Goal: Task Accomplishment & Management: Manage account settings

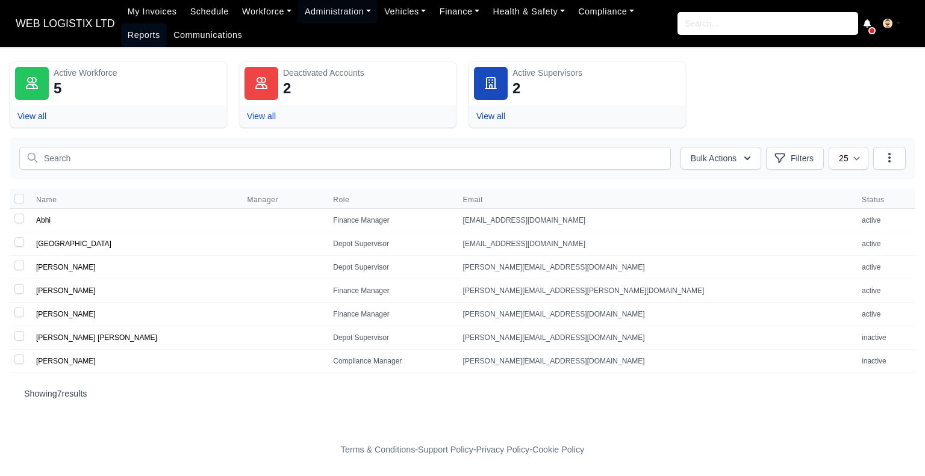
click at [167, 23] on link "Reports" at bounding box center [144, 34] width 46 height 23
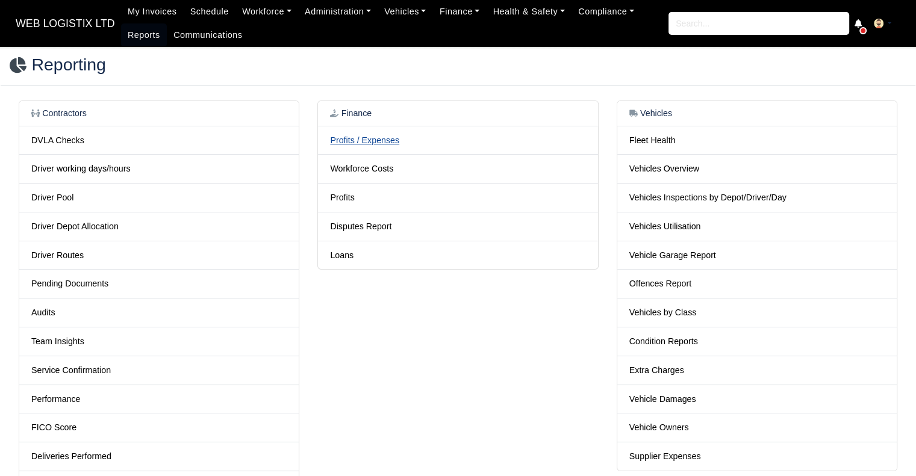
click at [386, 137] on link "Profits / Expenses" at bounding box center [364, 140] width 69 height 10
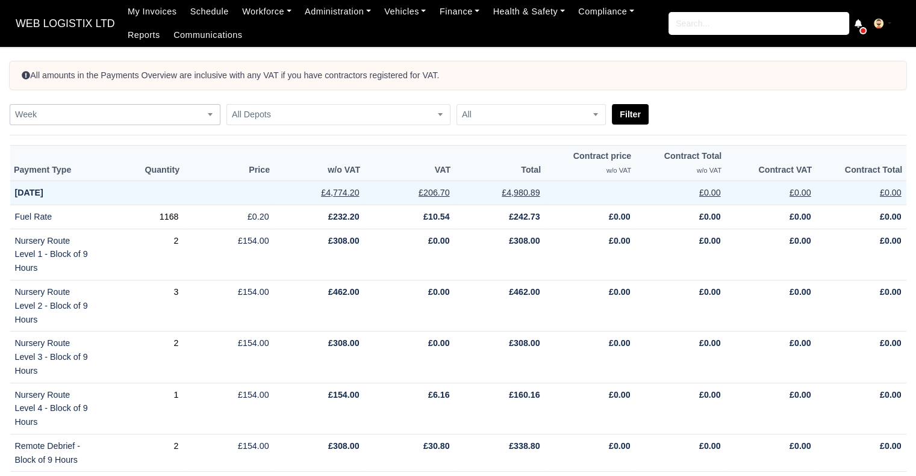
click at [125, 110] on span "Week" at bounding box center [114, 114] width 209 height 15
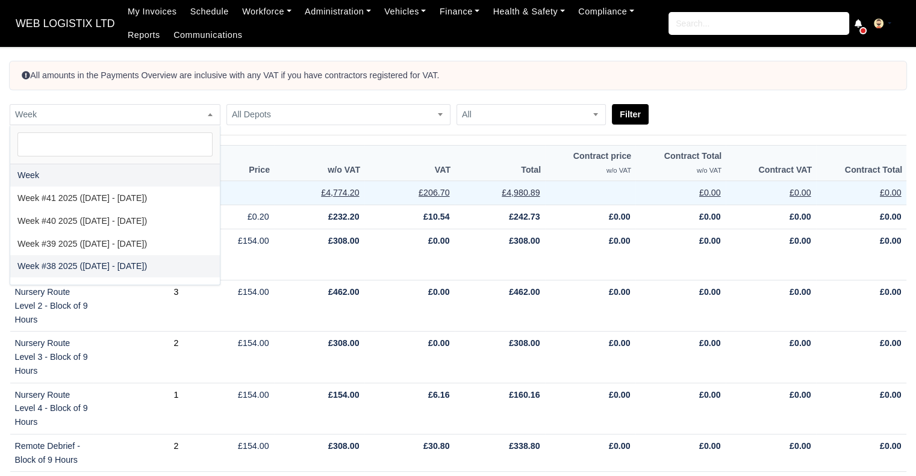
select select "2025-09-14|2025-09-20"
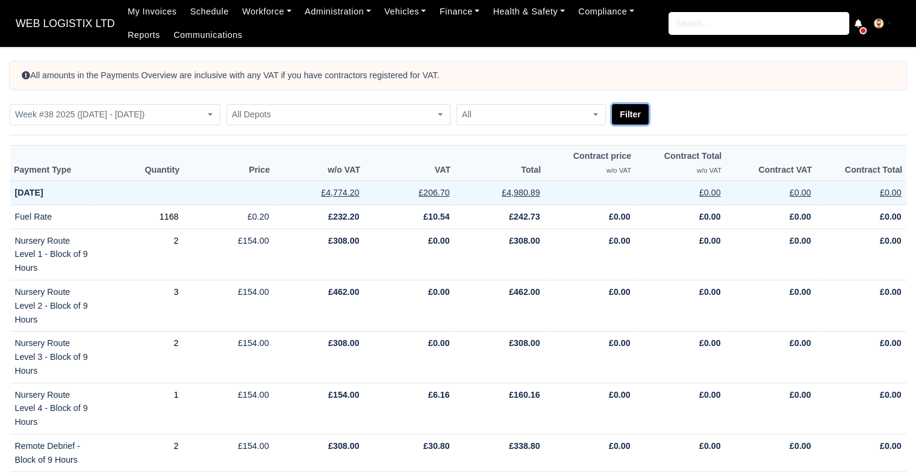
click at [621, 116] on button "Filter" at bounding box center [630, 114] width 37 height 20
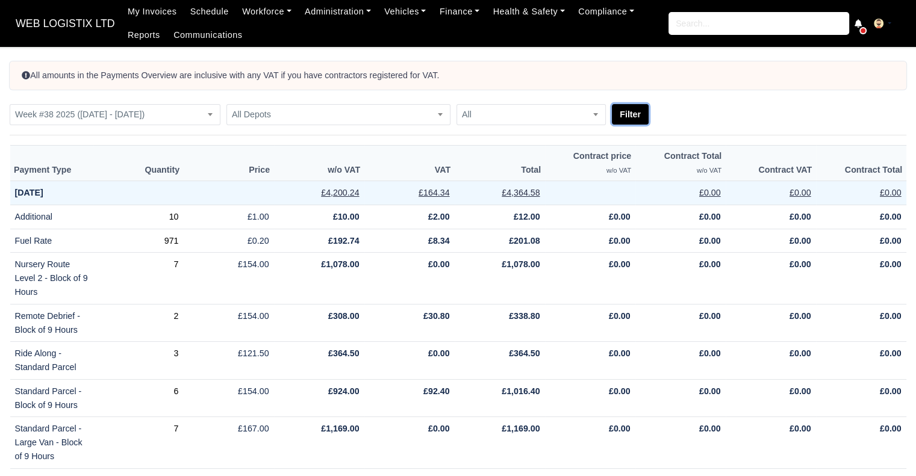
click at [621, 116] on button "Filter" at bounding box center [630, 114] width 37 height 20
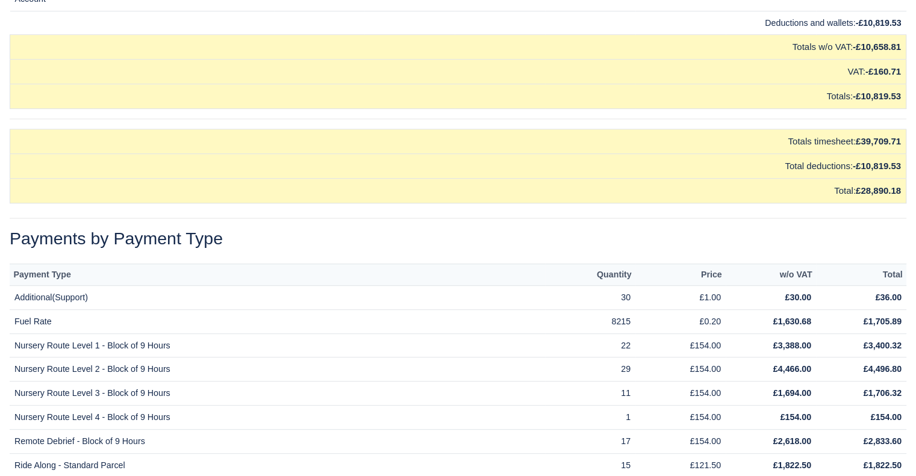
scroll to position [14294, 0]
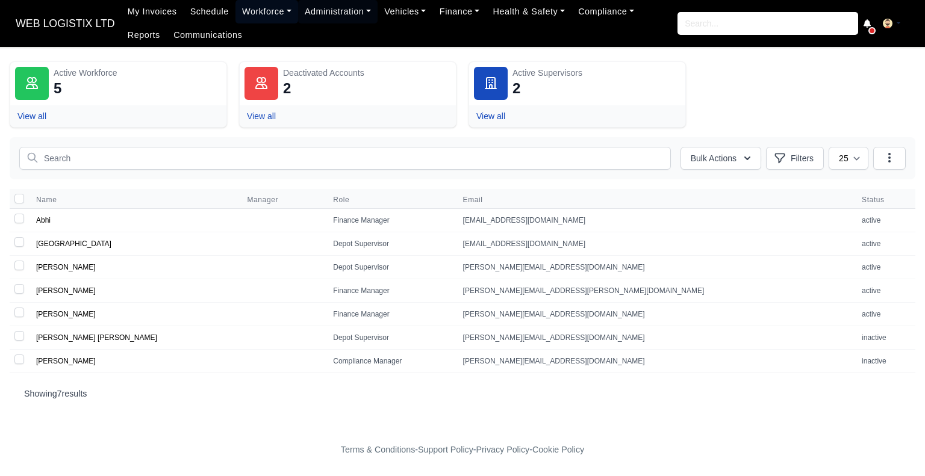
click at [264, 11] on link "Workforce" at bounding box center [266, 11] width 63 height 23
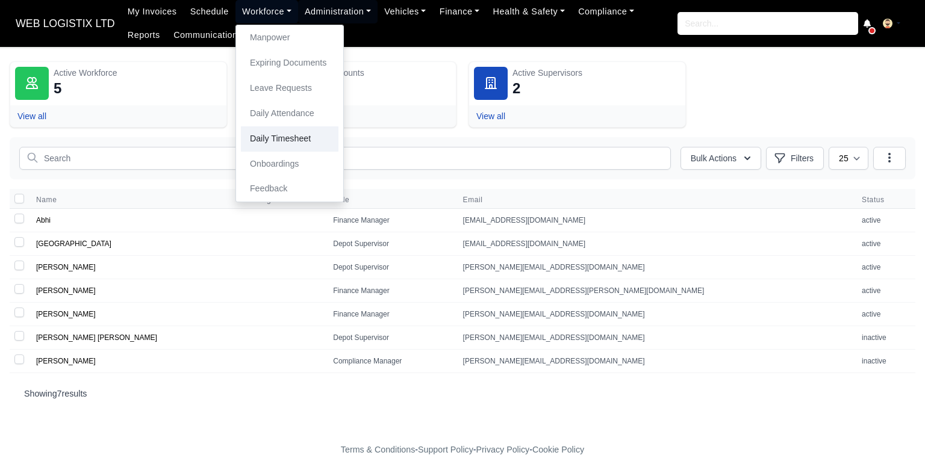
click at [277, 137] on link "Daily Timesheet" at bounding box center [290, 138] width 98 height 25
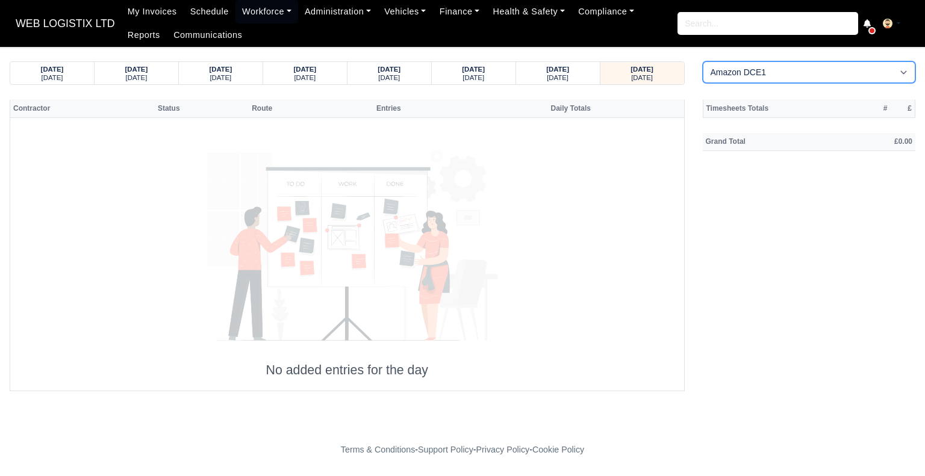
click at [732, 79] on select "Amazon DCE1 DWN2 - Knowsley (DWN2) - Amazon Logistics (L34 7XL) DXM2 - Trafford…" at bounding box center [809, 72] width 213 height 22
select select "1"
click at [703, 61] on select "Amazon DCE1 DWN2 - Knowsley (DWN2) - Amazon Logistics (L34 7XL) DXM2 - Trafford…" at bounding box center [809, 72] width 213 height 22
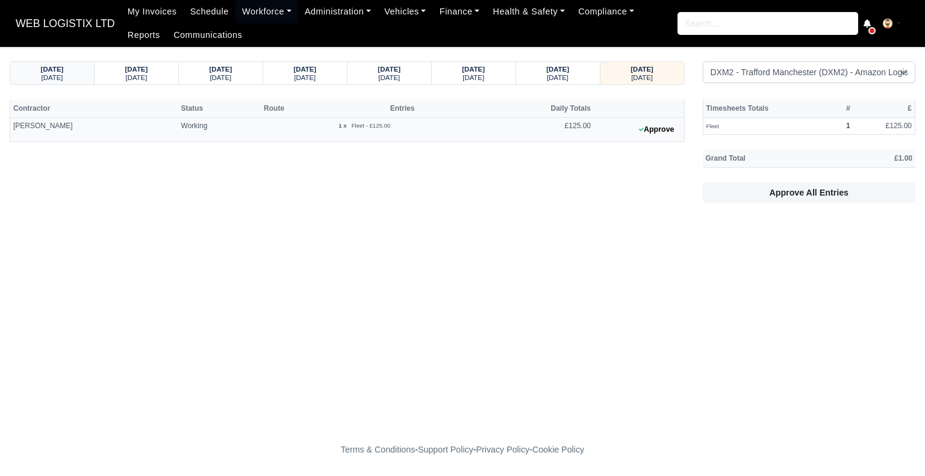
click at [64, 69] on strong "16/09/2025" at bounding box center [52, 69] width 23 height 7
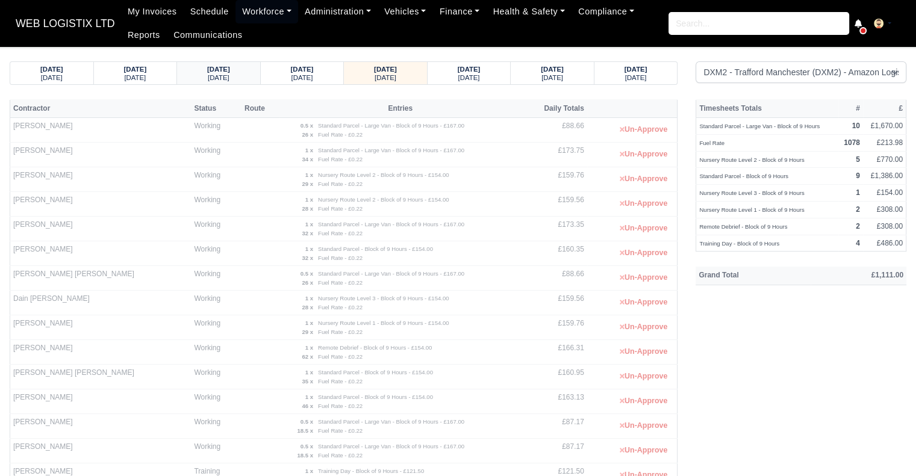
click at [229, 73] on div "Sunday" at bounding box center [218, 77] width 60 height 8
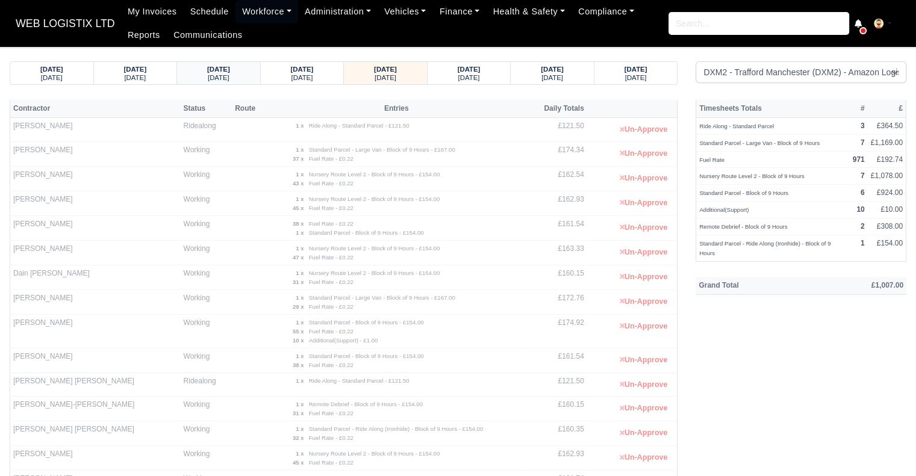
click at [207, 70] on strong "12/09/2025" at bounding box center [218, 69] width 23 height 7
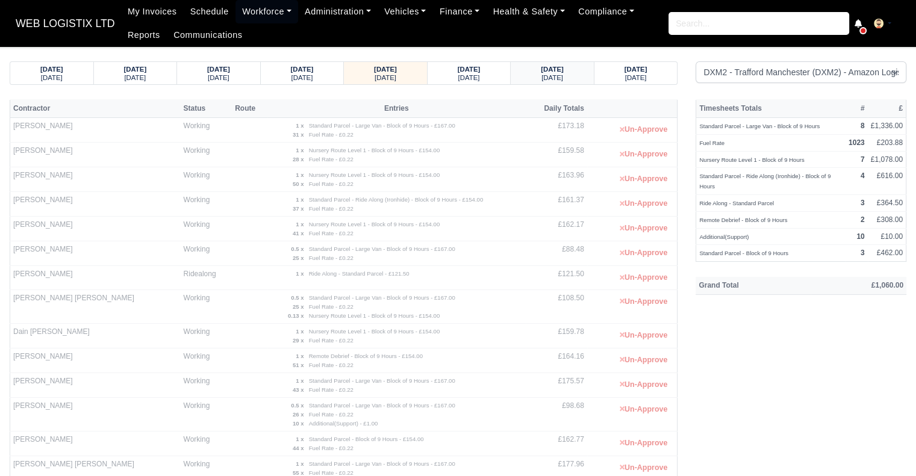
click at [550, 75] on small "Sunday" at bounding box center [552, 77] width 22 height 7
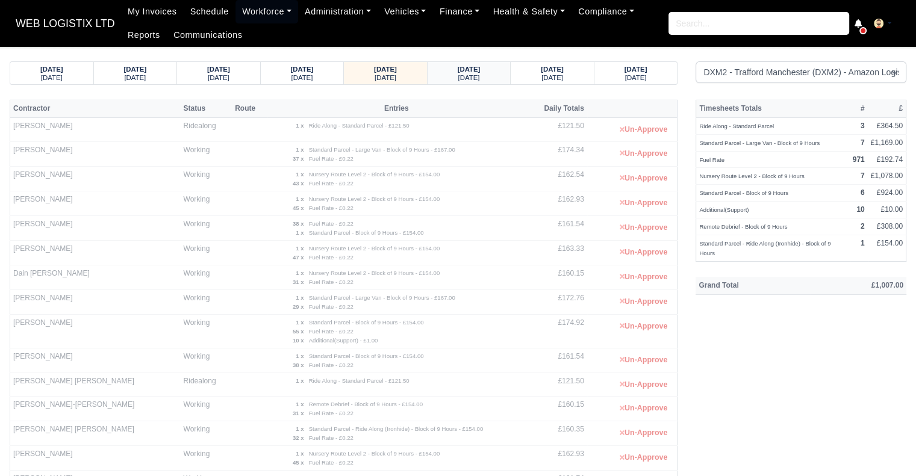
click at [488, 76] on div "Monday" at bounding box center [469, 77] width 60 height 8
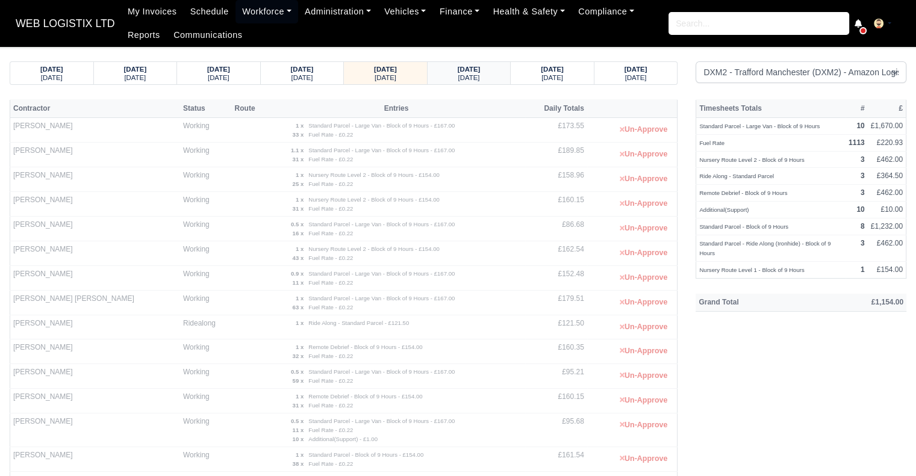
click at [488, 72] on div "16/09/2025" at bounding box center [469, 68] width 60 height 8
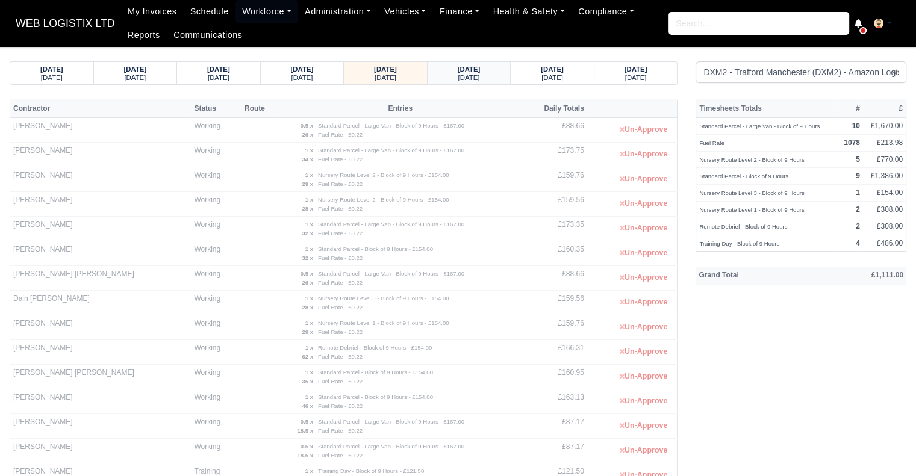
click at [490, 78] on div "Wednesday" at bounding box center [469, 77] width 60 height 8
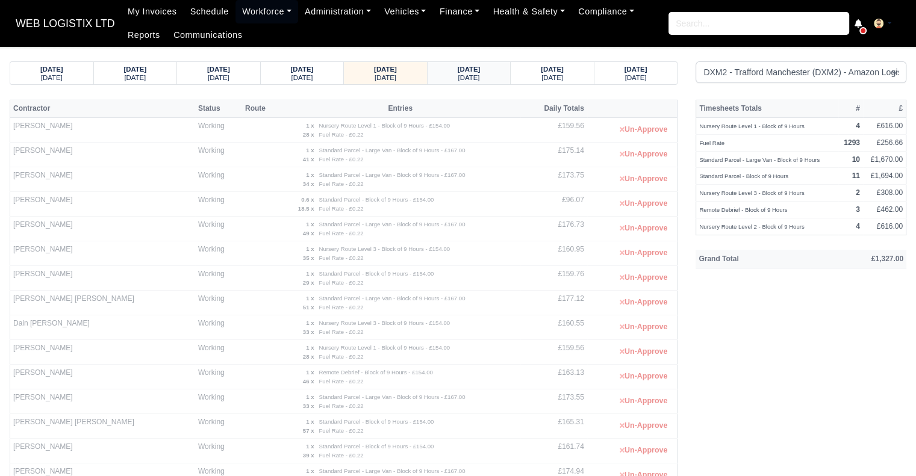
click at [477, 71] on strong "18/09/2025" at bounding box center [469, 69] width 23 height 7
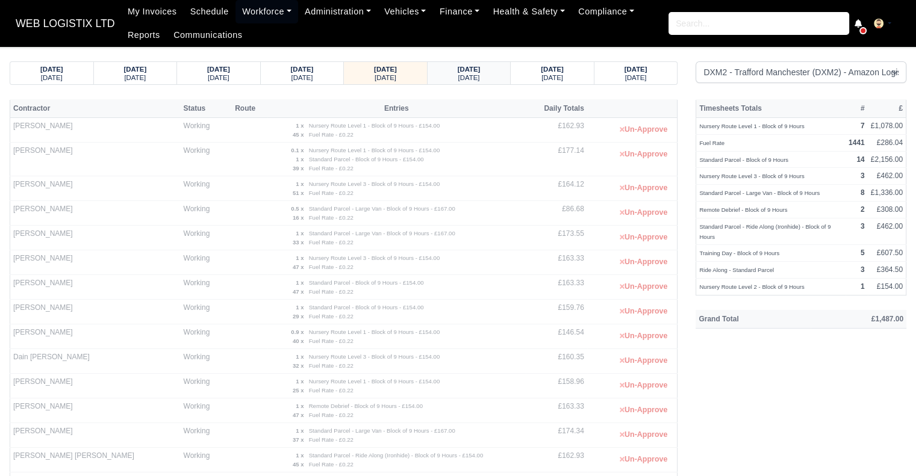
click at [473, 66] on strong "19/09/2025" at bounding box center [469, 69] width 23 height 7
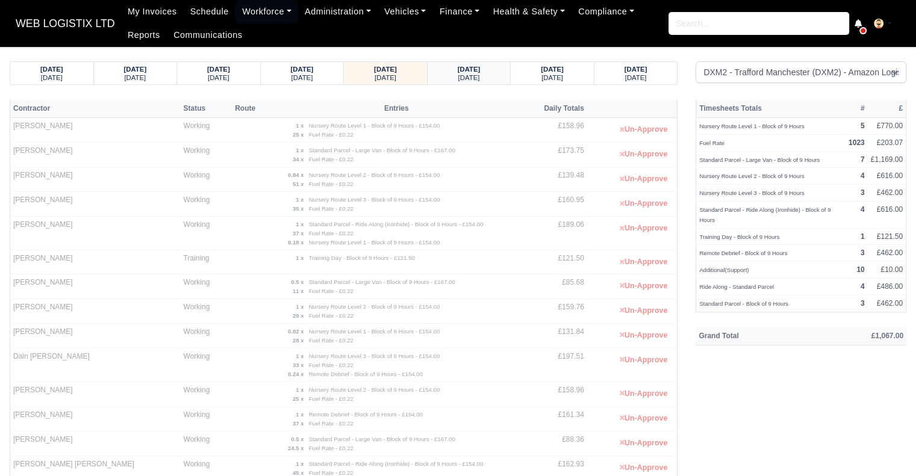
click at [478, 76] on small "[DATE]" at bounding box center [469, 77] width 22 height 7
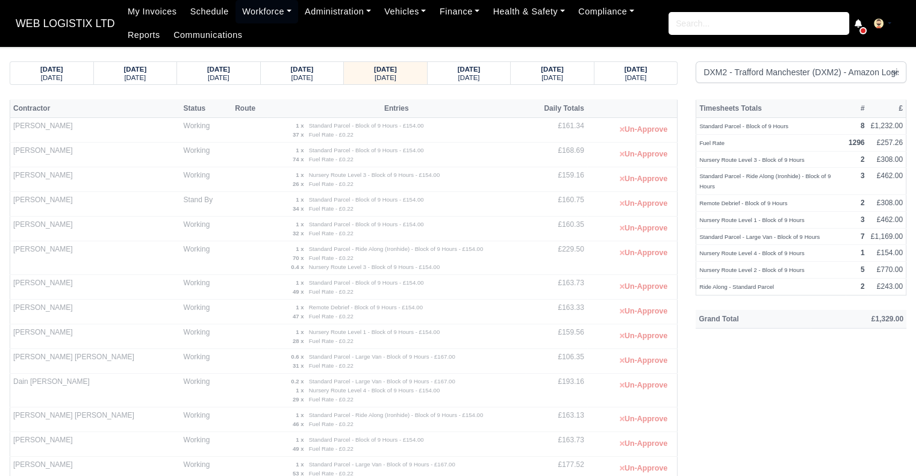
drag, startPoint x: 775, startPoint y: 287, endPoint x: 698, endPoint y: 286, distance: 77.1
click at [698, 286] on td "Ride Along - Standard Parcel" at bounding box center [770, 287] width 149 height 17
copy small "Ride Along - Standard Parcel"
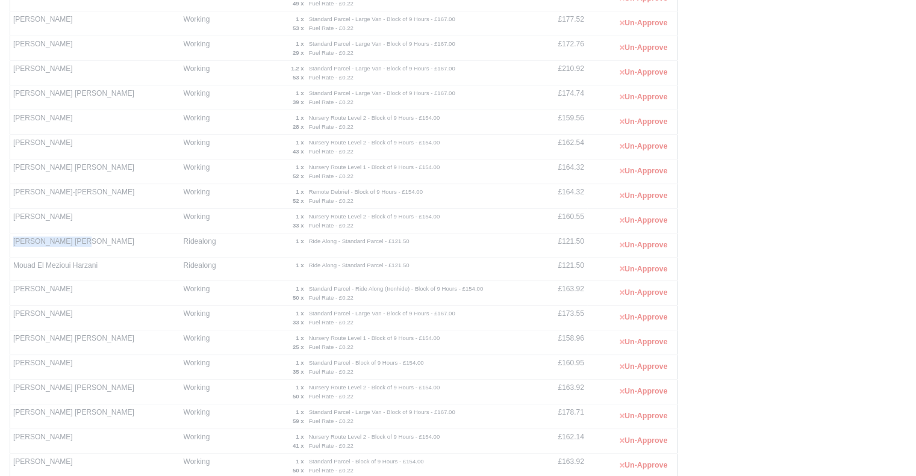
drag, startPoint x: 86, startPoint y: 241, endPoint x: 13, endPoint y: 243, distance: 73.5
click at [13, 243] on td "[PERSON_NAME] [PERSON_NAME]" at bounding box center [95, 246] width 170 height 24
copy td "[PERSON_NAME] [PERSON_NAME]"
click at [852, 382] on div "Timesheets Totals # £ Standard Parcel - Block of 9 Hours 8 £1,232.00 Fuel Rate …" at bounding box center [800, 79] width 229 height 850
drag, startPoint x: 107, startPoint y: 260, endPoint x: 11, endPoint y: 259, distance: 95.1
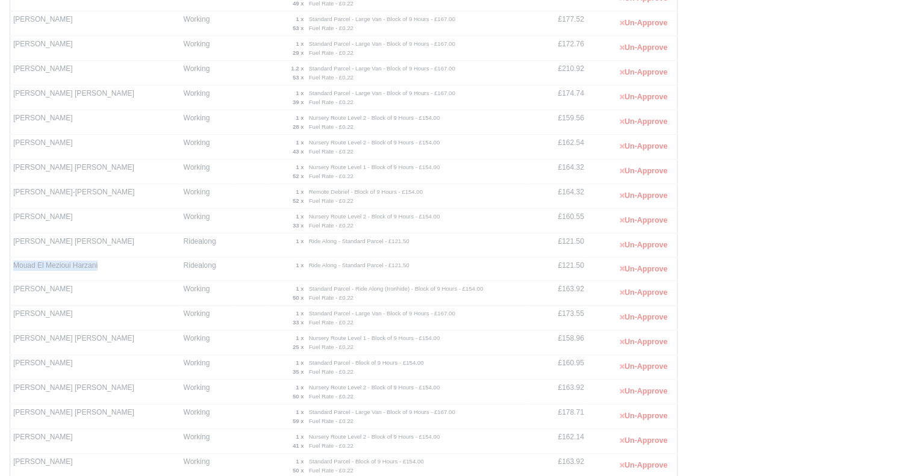
click at [11, 259] on td "Mouad El Mezioui Harzani" at bounding box center [95, 269] width 170 height 24
copy td "Mouad El Mezioui Harzani"
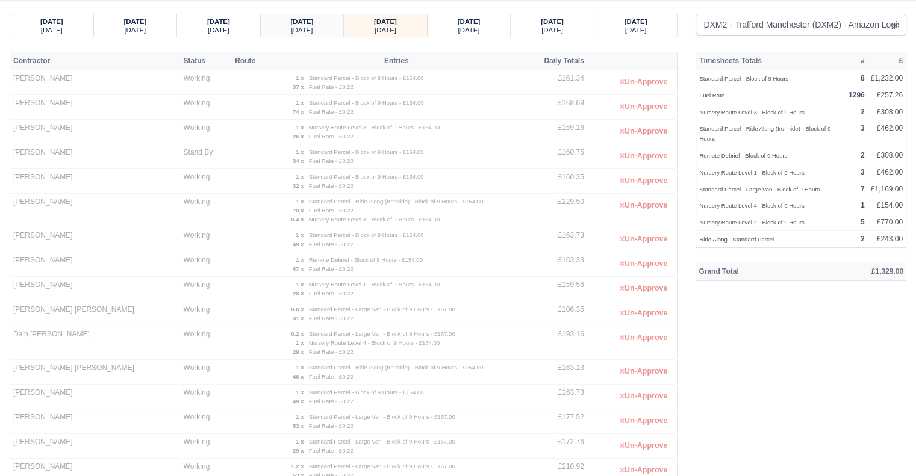
click at [288, 28] on div "[DATE]" at bounding box center [302, 29] width 60 height 8
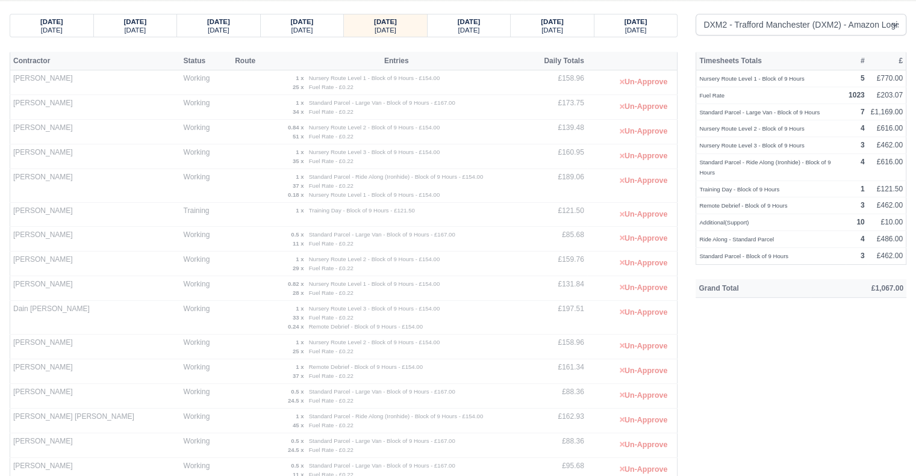
scroll to position [306, 0]
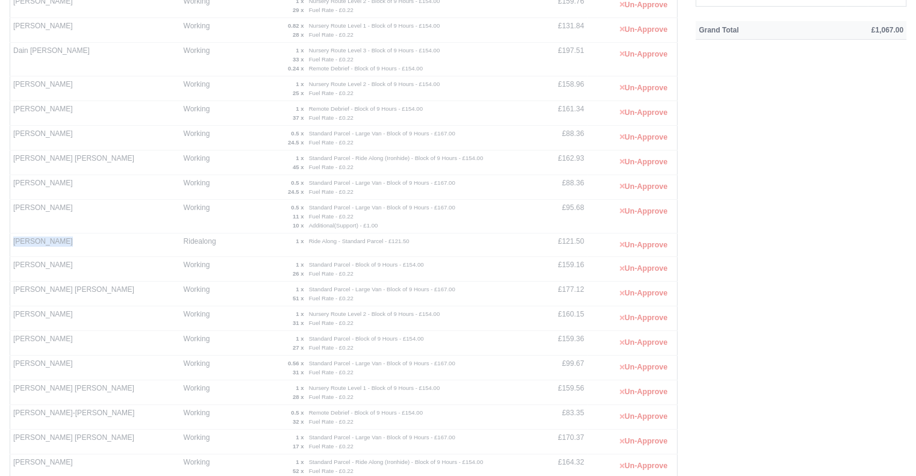
drag, startPoint x: 67, startPoint y: 234, endPoint x: 13, endPoint y: 235, distance: 54.8
click at [13, 235] on td "[PERSON_NAME]" at bounding box center [95, 245] width 170 height 24
copy td "[PERSON_NAME]"
click at [748, 373] on div "Timesheets Totals # £ Nursery Route Level 1 - Block of 9 Hours 5 £770.00 Fuel R…" at bounding box center [800, 273] width 229 height 958
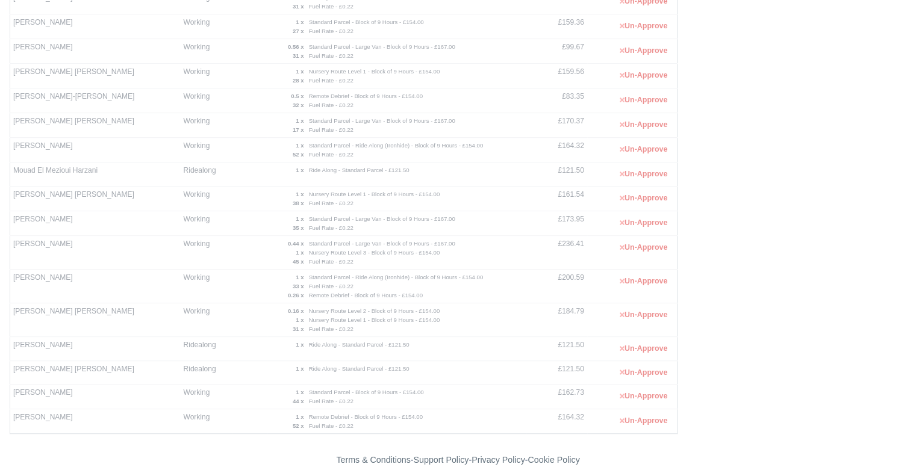
scroll to position [627, 0]
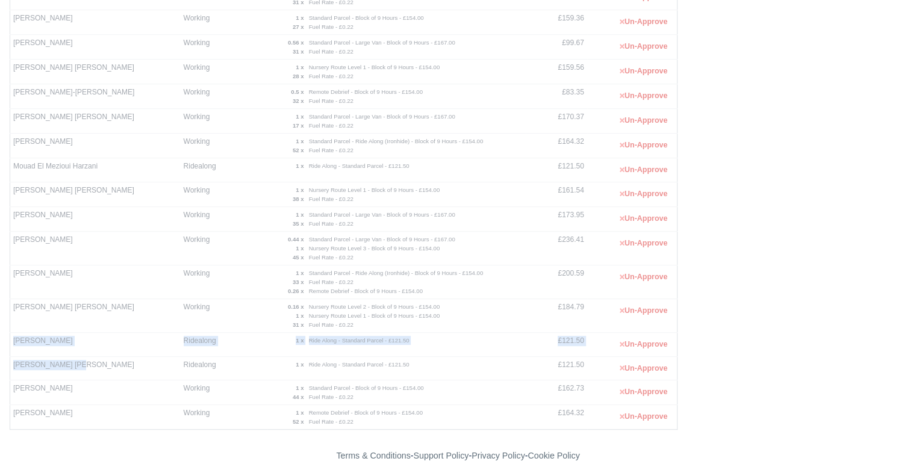
drag, startPoint x: 72, startPoint y: 359, endPoint x: 12, endPoint y: 338, distance: 63.2
copy tbody "Sean Mulligan Ridealong 1 x Ride Along - Standard Parcel - £121.50 £121.50 Un-A…"
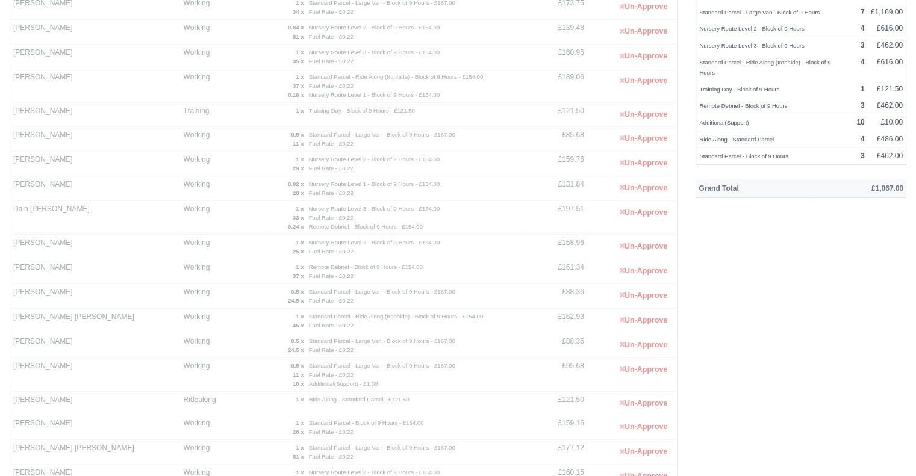
scroll to position [0, 0]
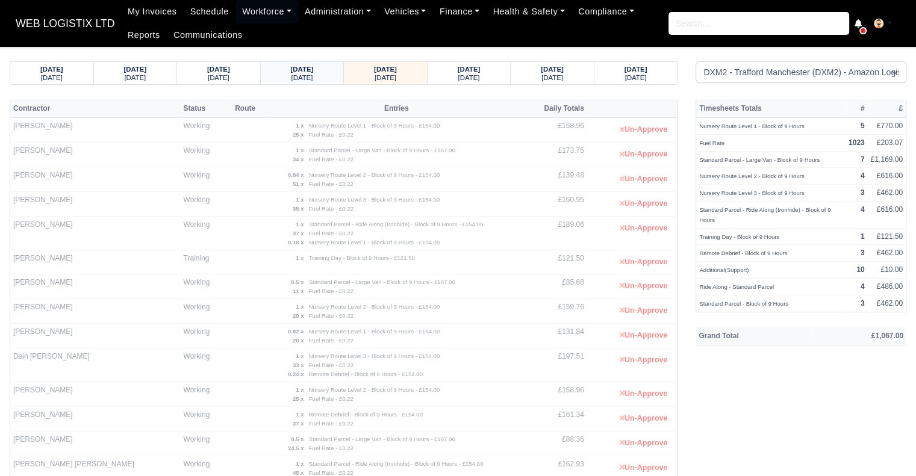
click at [330, 76] on div "[DATE]" at bounding box center [302, 77] width 60 height 8
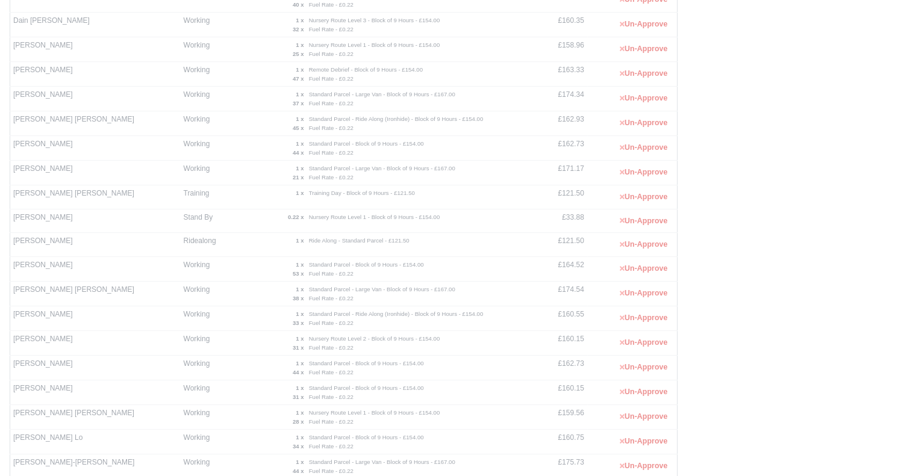
scroll to position [872, 0]
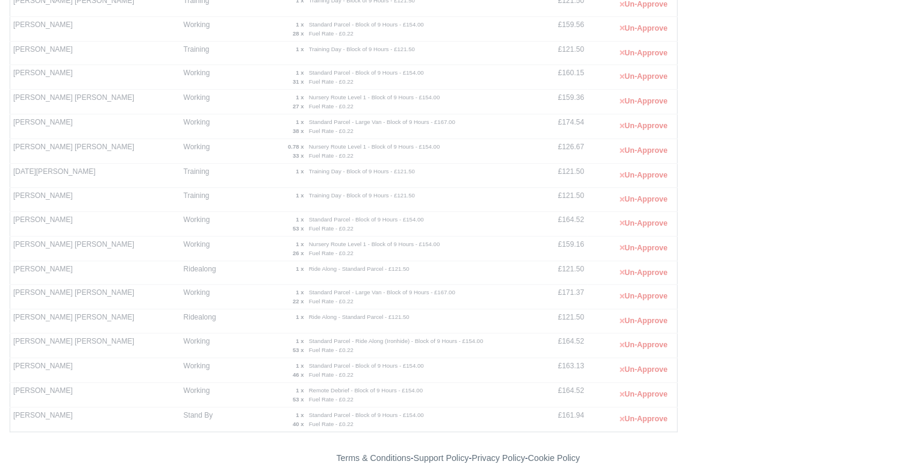
click at [788, 432] on footer "Terms & Conditions - Support Policy - Privacy Policy - Cookie Policy" at bounding box center [458, 458] width 916 height 52
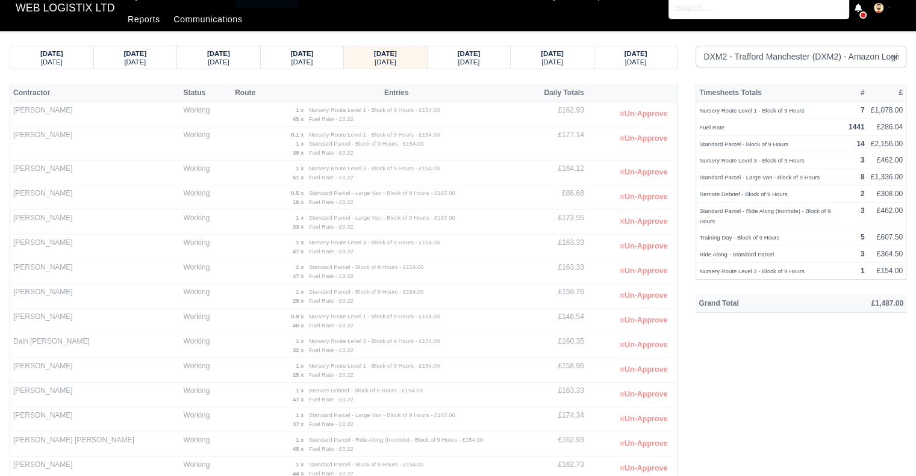
scroll to position [0, 0]
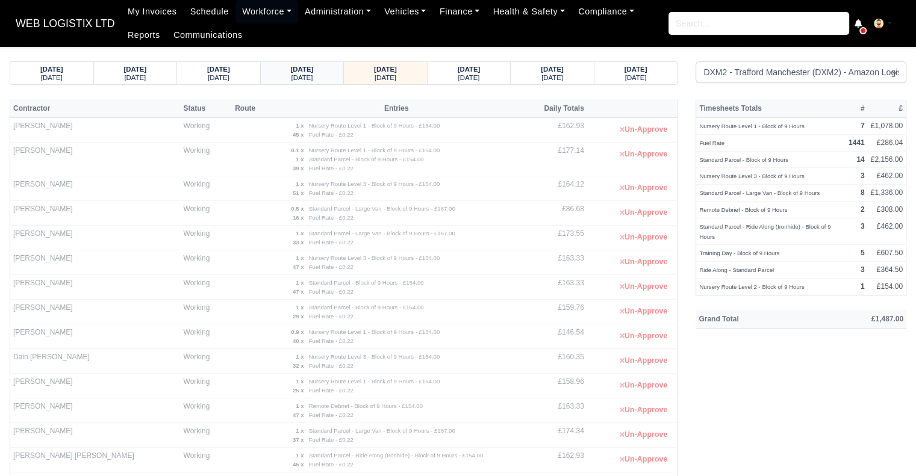
click at [291, 76] on small "[DATE]" at bounding box center [302, 77] width 22 height 7
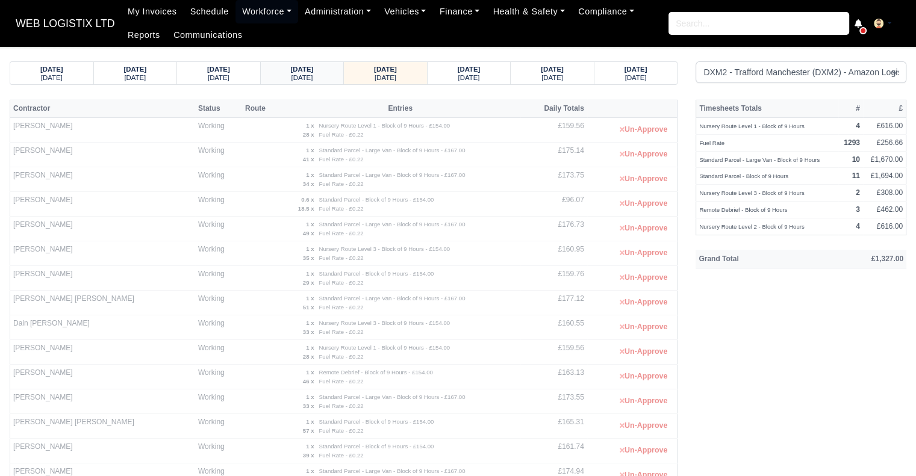
click at [296, 75] on small "[DATE]" at bounding box center [302, 77] width 22 height 7
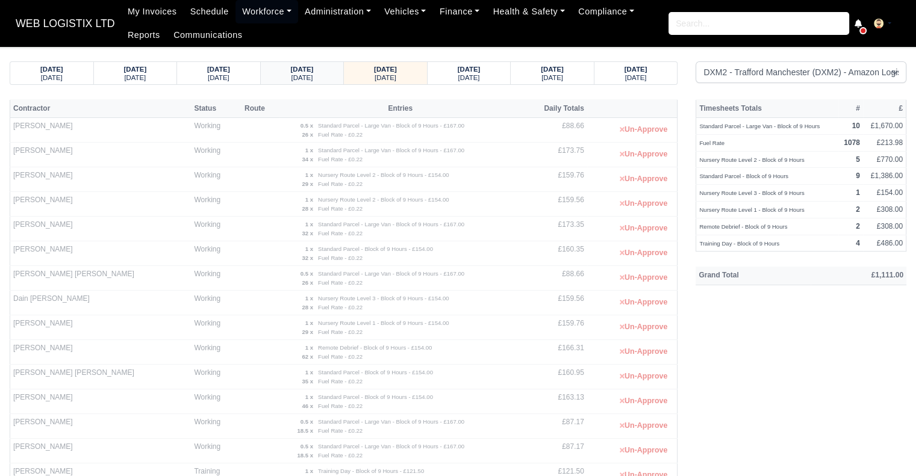
click at [308, 72] on strong "15/09/2025" at bounding box center [302, 69] width 23 height 7
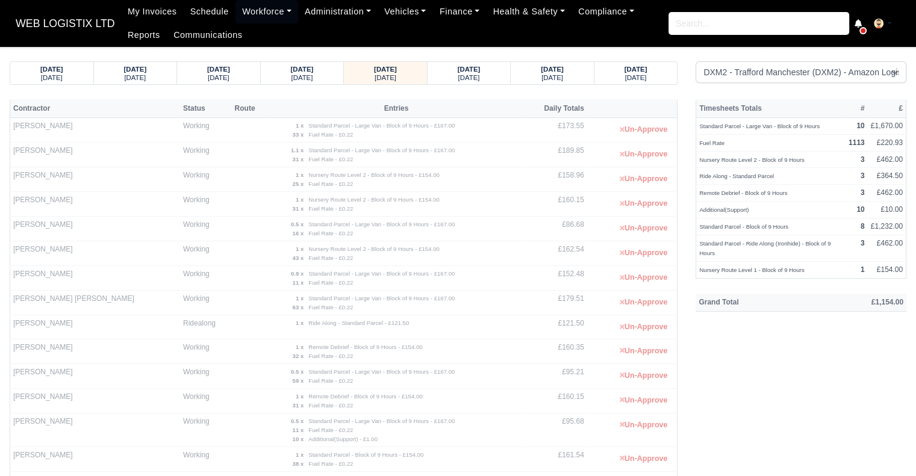
scroll to position [362, 0]
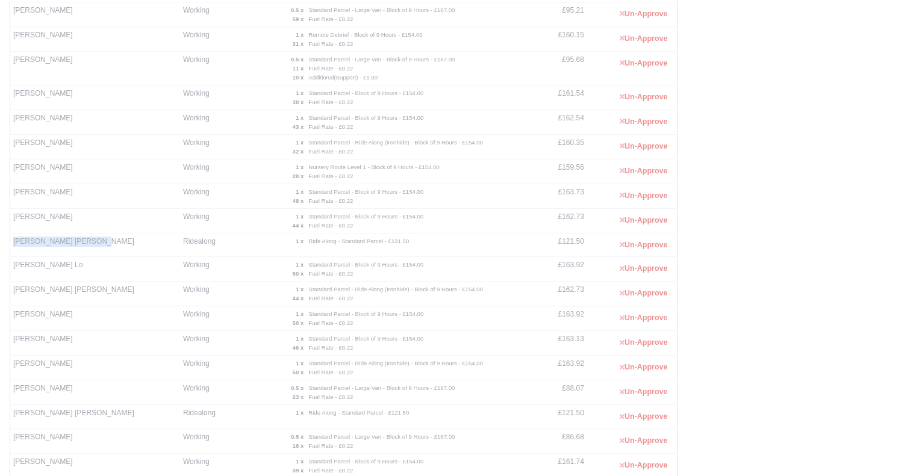
drag, startPoint x: 93, startPoint y: 238, endPoint x: 11, endPoint y: 241, distance: 82.6
click at [11, 241] on td "[PERSON_NAME] [PERSON_NAME]" at bounding box center [95, 245] width 170 height 24
copy td "[PERSON_NAME] [PERSON_NAME]"
click at [763, 376] on div "Timesheets Totals # £ Standard Parcel - Large Van - Block of 9 Hours 10 £1,670.…" at bounding box center [800, 170] width 229 height 864
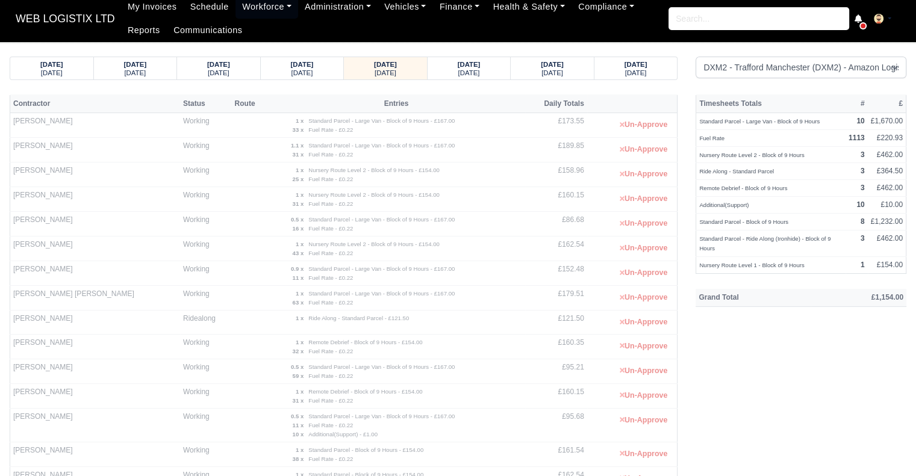
scroll to position [0, 0]
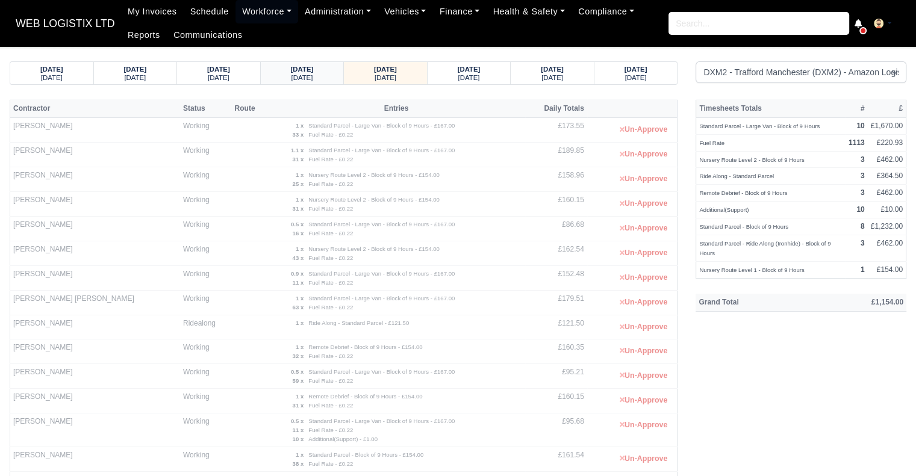
click at [296, 78] on small "[DATE]" at bounding box center [302, 77] width 22 height 7
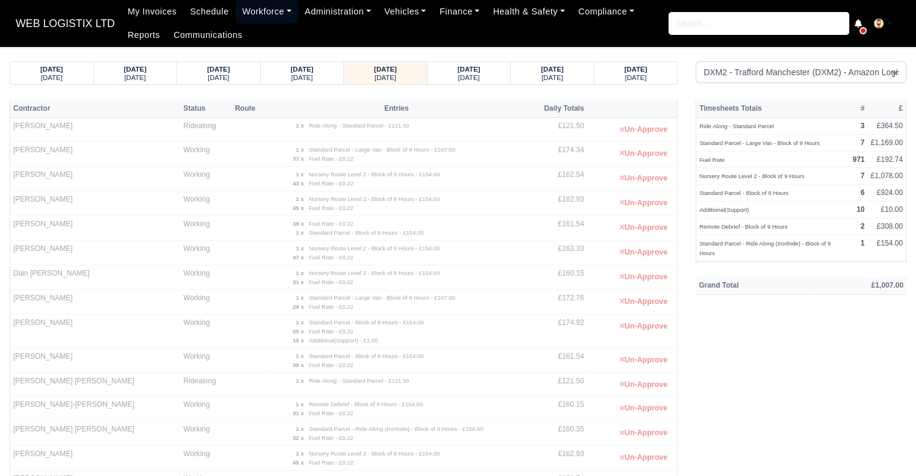
click at [253, 10] on link "Workforce" at bounding box center [266, 11] width 63 height 23
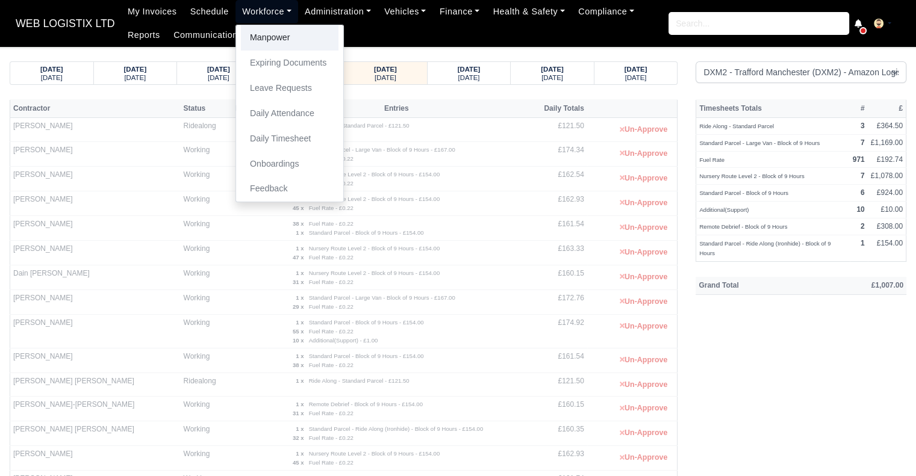
click at [260, 33] on link "Manpower" at bounding box center [290, 37] width 98 height 25
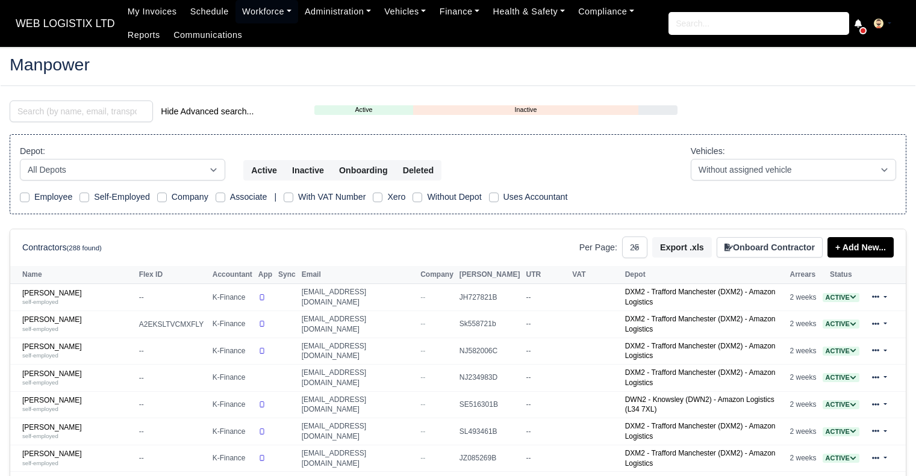
select select "25"
click at [74, 115] on input "search" at bounding box center [81, 112] width 143 height 22
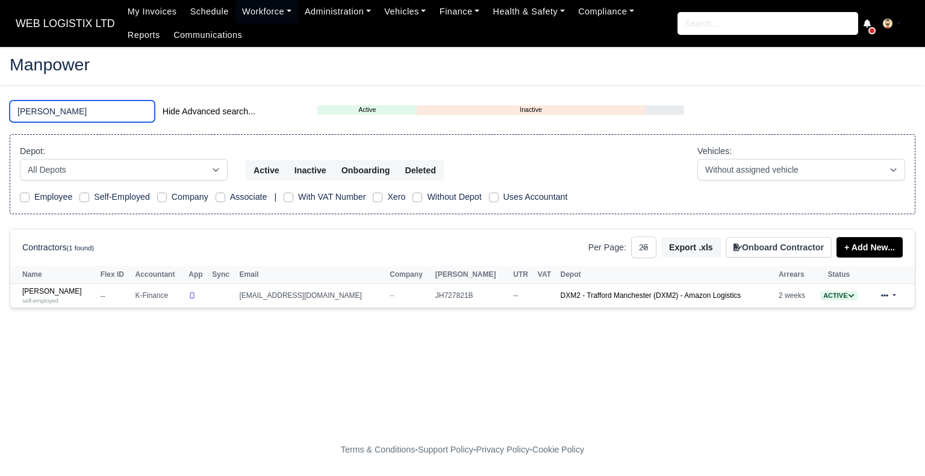
type input "[PERSON_NAME]"
click at [56, 287] on link "[PERSON_NAME] self-employed" at bounding box center [58, 295] width 72 height 17
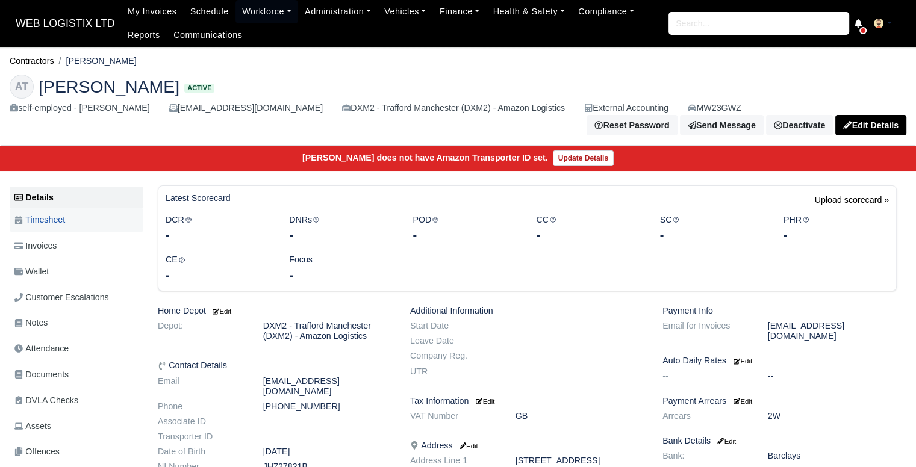
click at [75, 221] on link "Timesheet" at bounding box center [77, 219] width 134 height 23
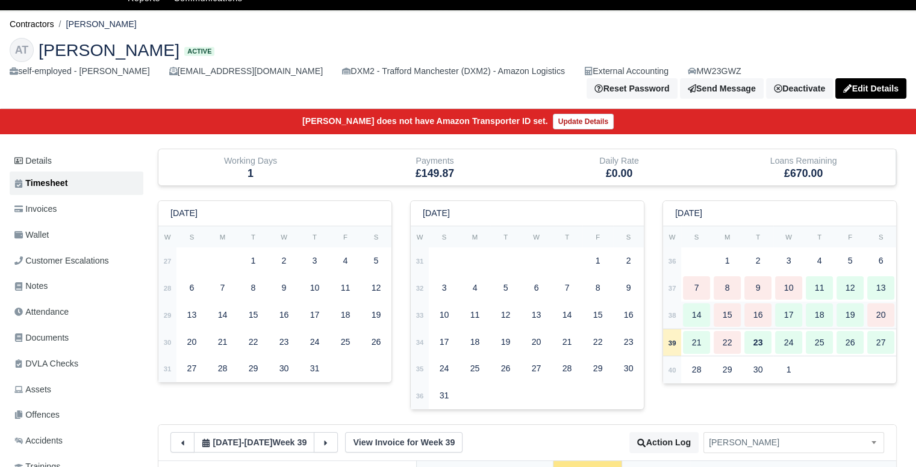
click at [816, 307] on div "18" at bounding box center [818, 314] width 27 height 23
type input "28"
type input "45"
type input "25"
type input "1"
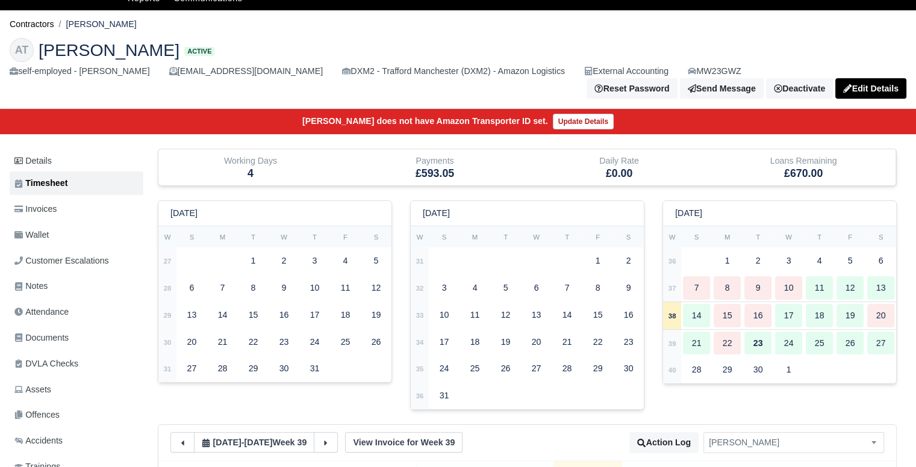
type input "1"
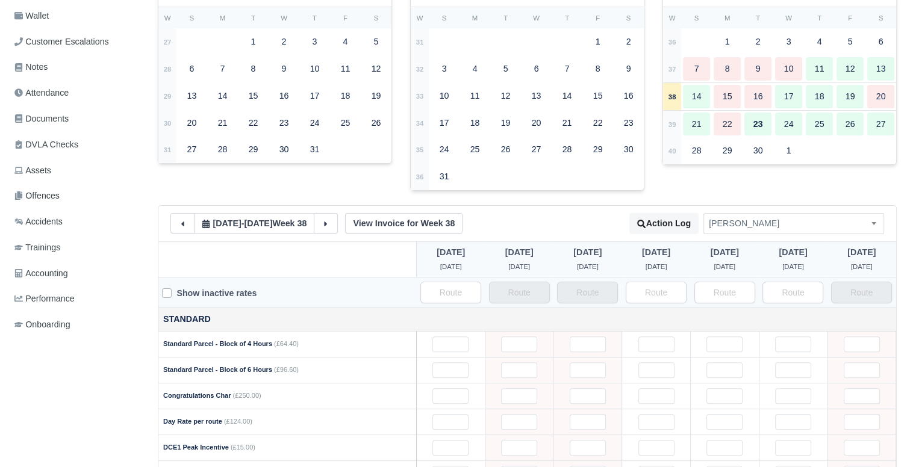
scroll to position [254, 0]
click at [756, 63] on div "9" at bounding box center [757, 70] width 27 height 23
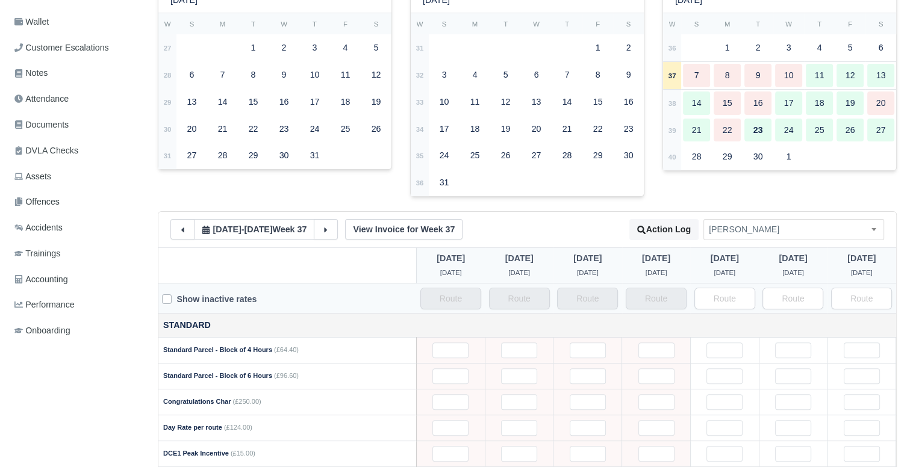
scroll to position [248, 0]
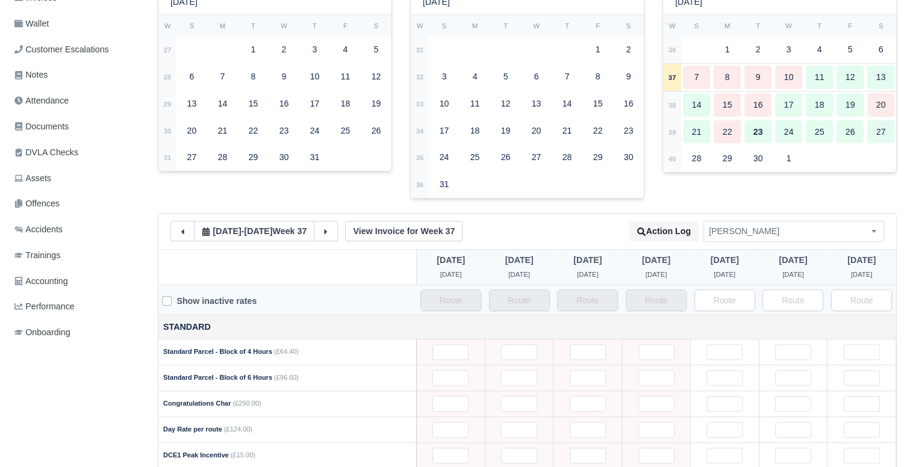
click at [821, 189] on div "September 2025 W S M T W T F S 36 1 2 37 38 39" at bounding box center [779, 101] width 252 height 224
click at [805, 224] on span "[PERSON_NAME]" at bounding box center [793, 231] width 179 height 15
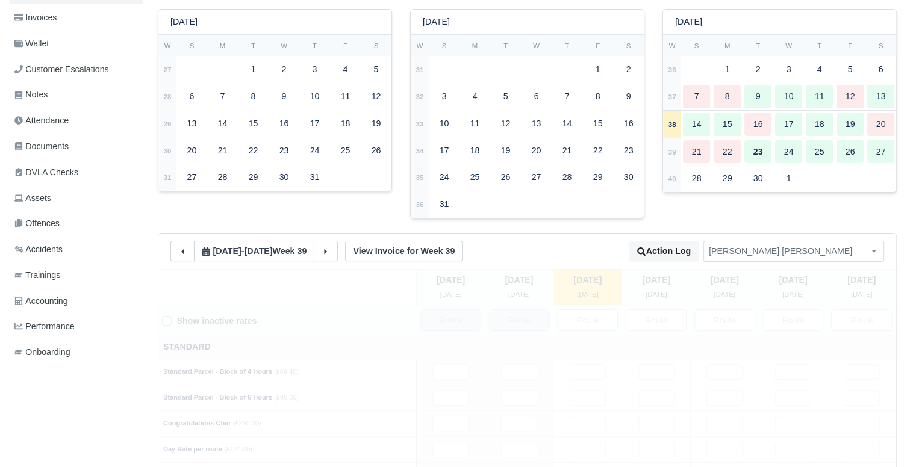
type input "50"
type input "27"
type input "38"
type input "1"
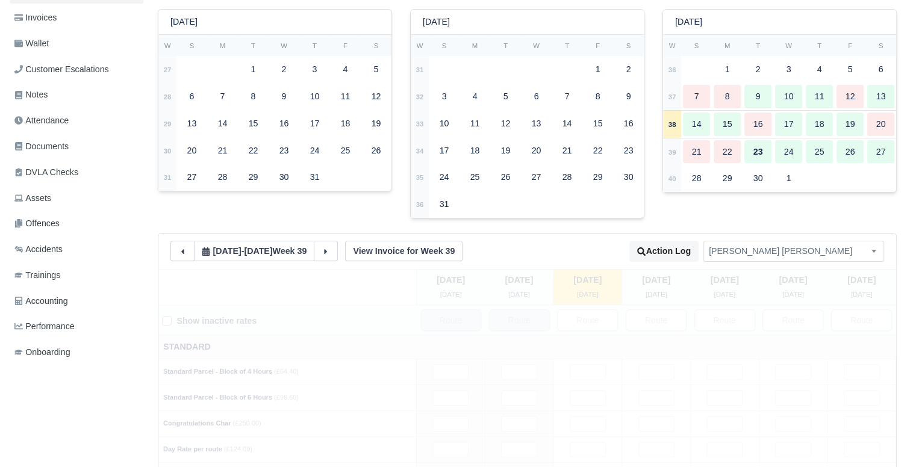
type input "1"
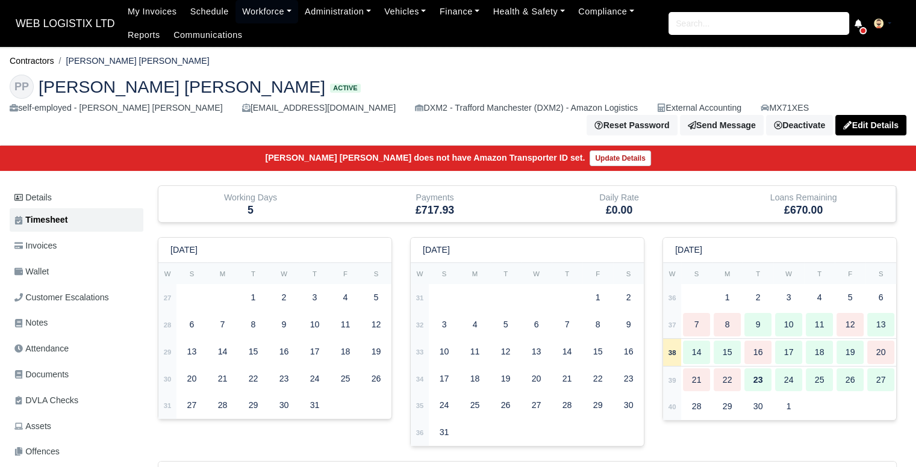
click at [897, 24] on html "WEB LOGISTIX LTD My Invoices Schedule Workforce Manpower Expiring Documents Lea…" at bounding box center [458, 233] width 916 height 467
click at [806, 313] on div "11" at bounding box center [818, 324] width 27 height 23
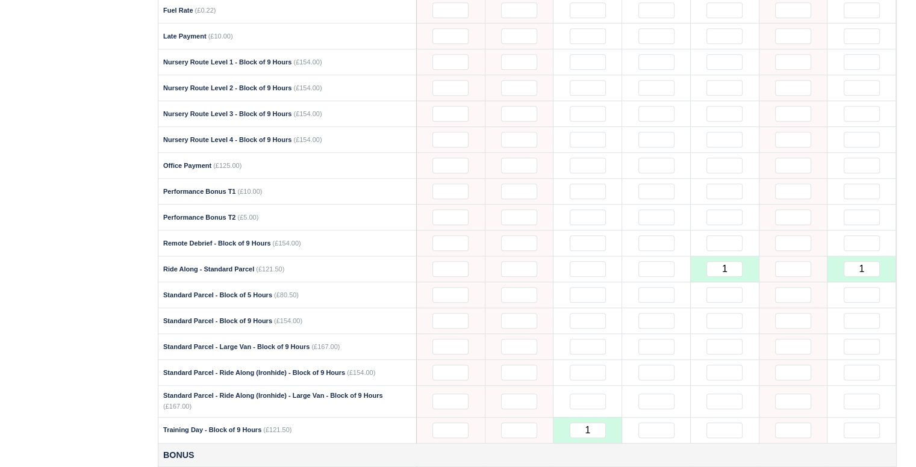
scroll to position [913, 0]
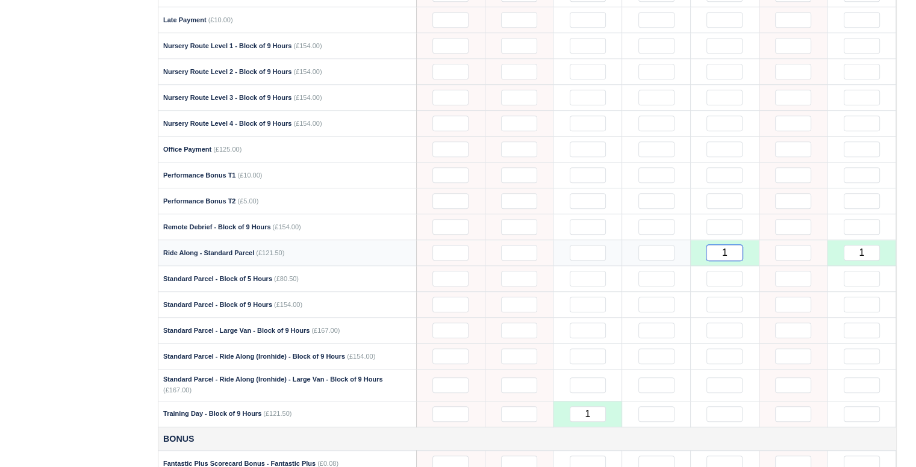
click at [727, 245] on input "1" at bounding box center [724, 253] width 36 height 16
click at [910, 245] on div "Details Timesheet Invoices Wallet Customer Escalations Notes Attendance" at bounding box center [458, 223] width 914 height 1901
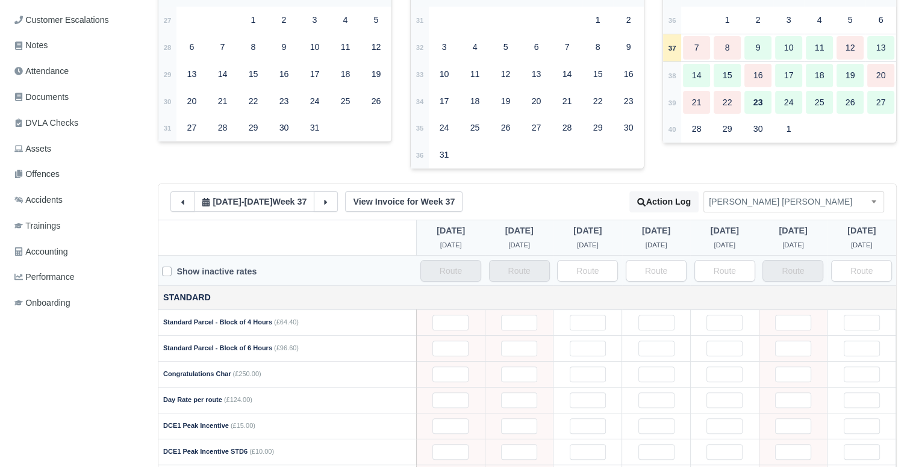
scroll to position [276, 0]
click at [831, 75] on div "18" at bounding box center [818, 77] width 27 height 23
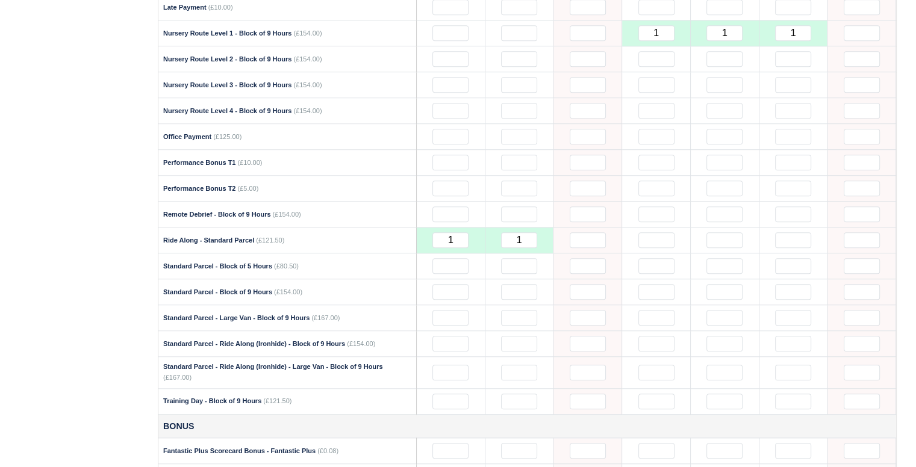
scroll to position [930, 0]
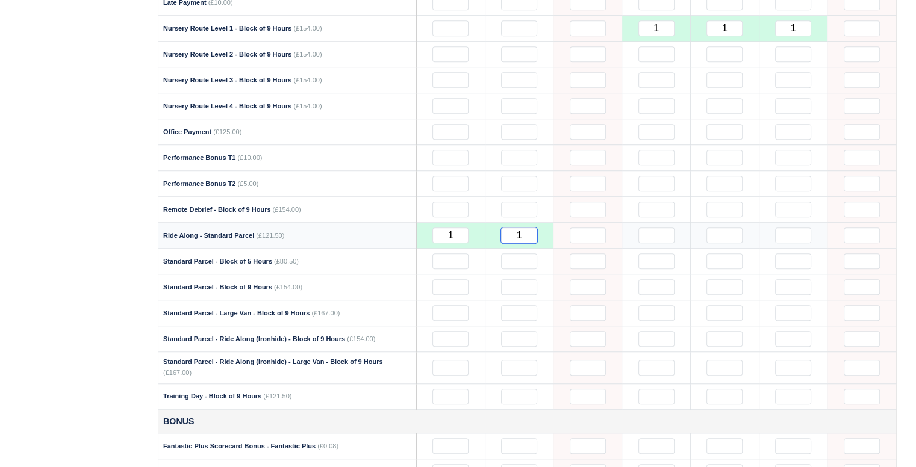
click at [517, 228] on input "1" at bounding box center [519, 236] width 36 height 16
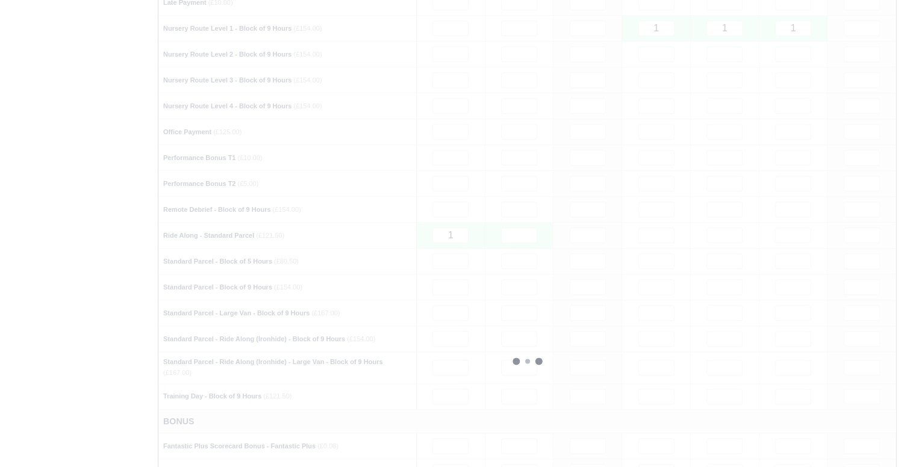
click at [605, 193] on div at bounding box center [526, 361] width 737 height 1589
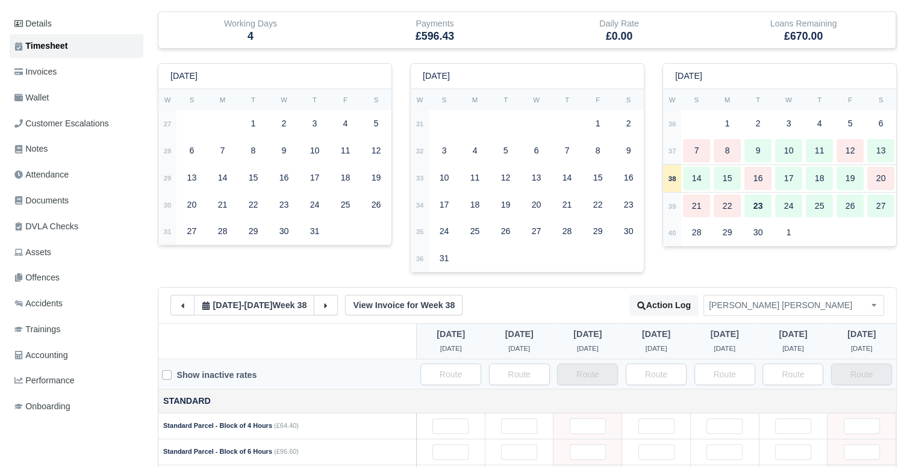
scroll to position [170, 0]
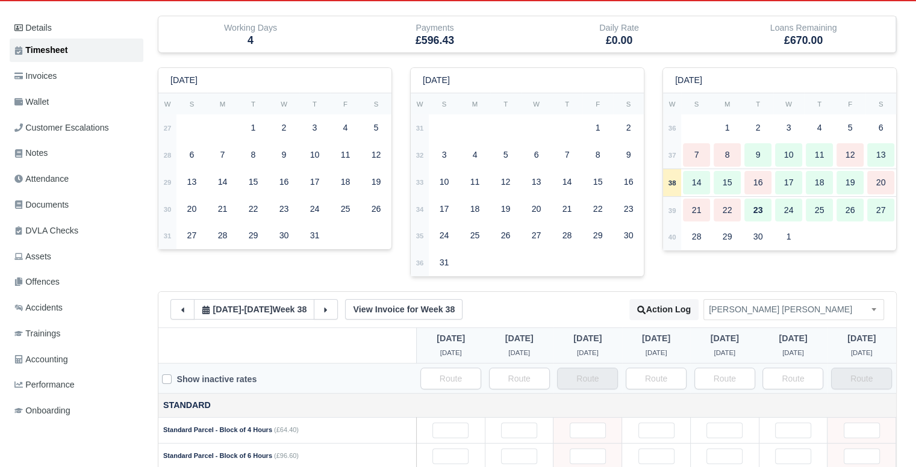
click at [759, 303] on span "[PERSON_NAME] [PERSON_NAME]" at bounding box center [793, 309] width 179 height 15
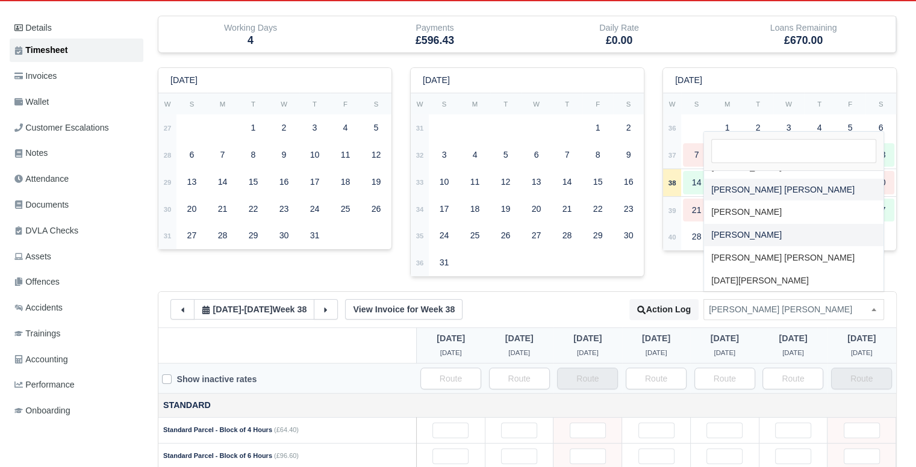
scroll to position [1823, 0]
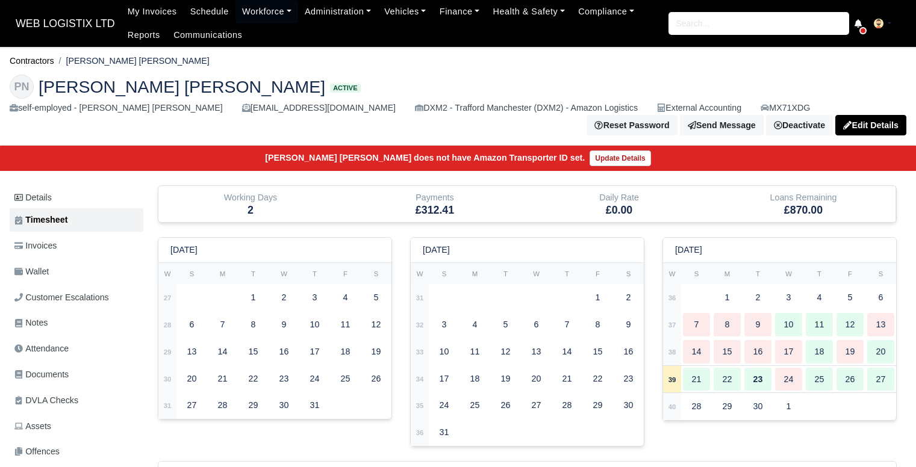
scroll to position [55, 0]
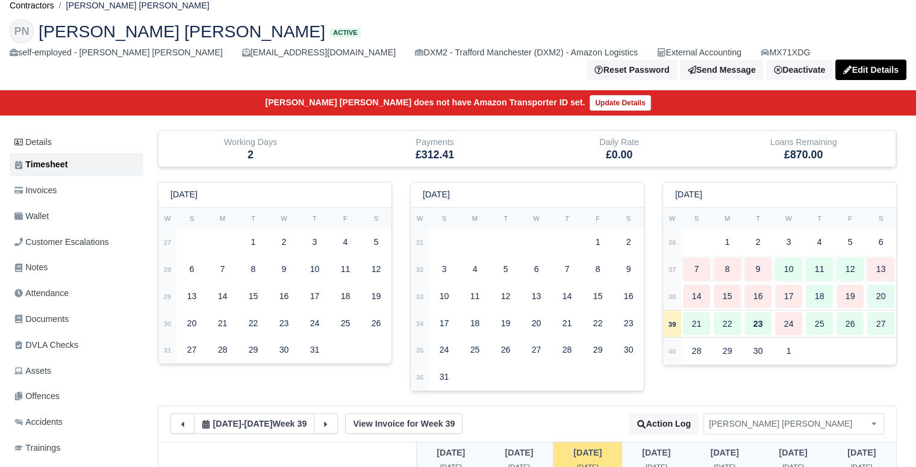
click at [827, 267] on div "11" at bounding box center [818, 269] width 27 height 23
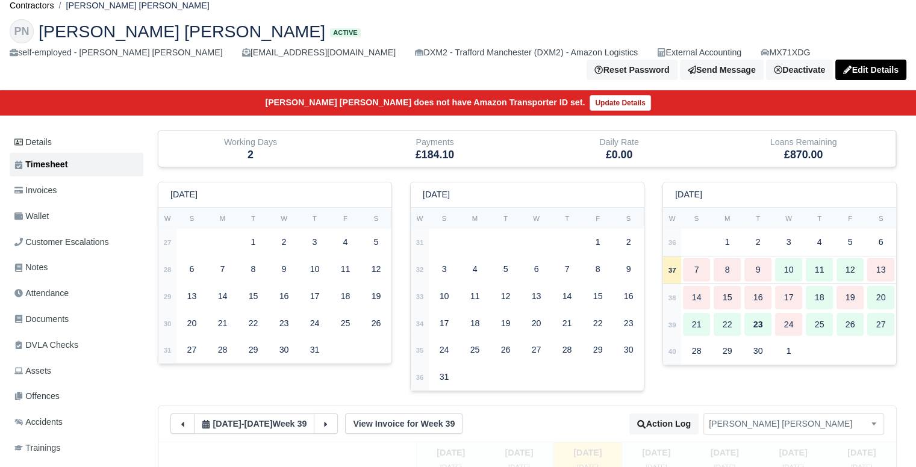
type input "1"
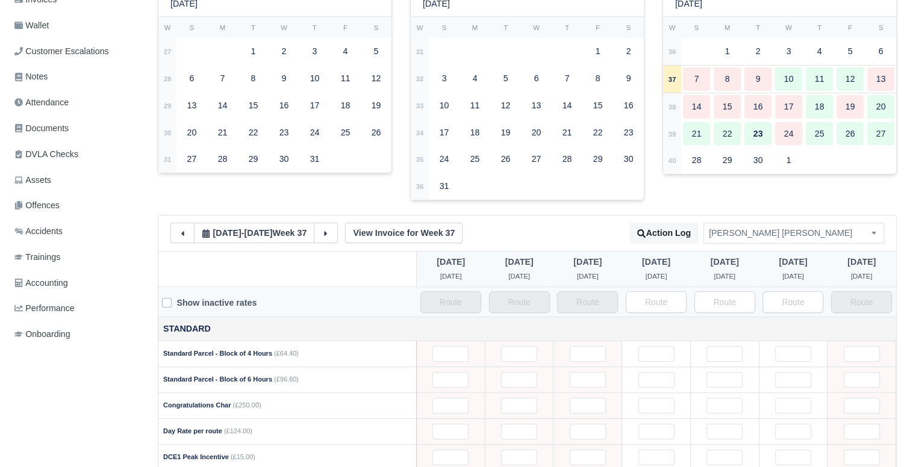
scroll to position [239, 0]
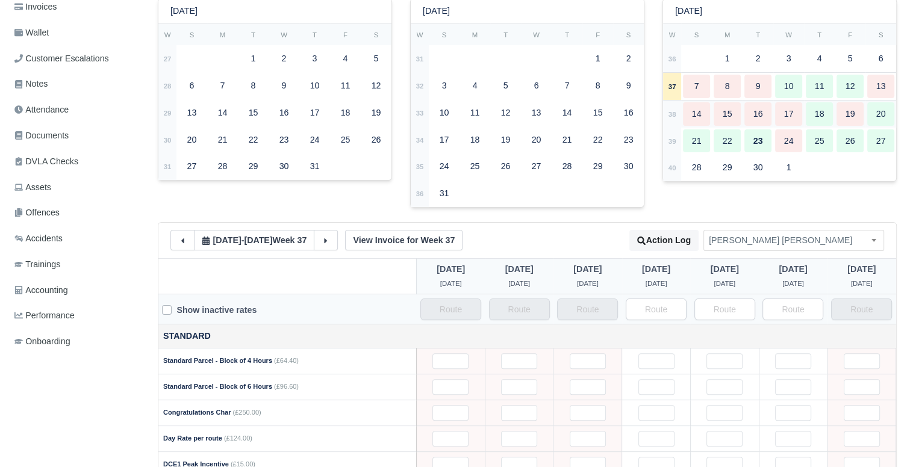
click at [807, 113] on div "18" at bounding box center [818, 113] width 27 height 23
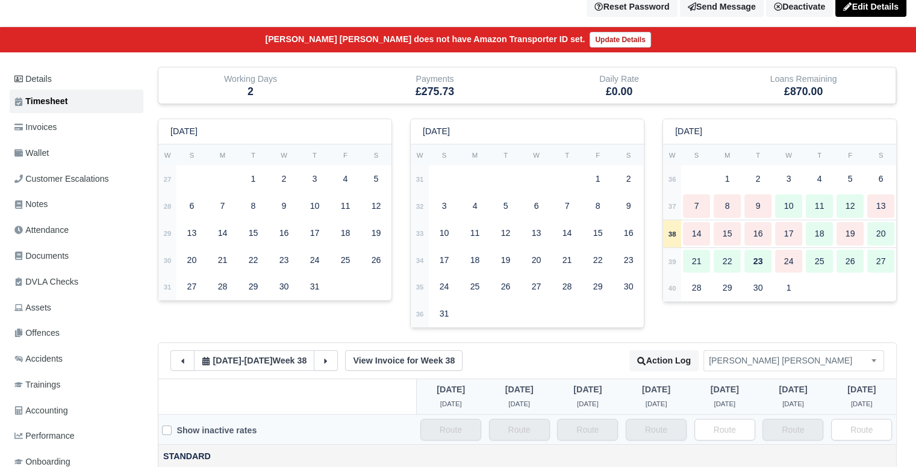
scroll to position [0, 0]
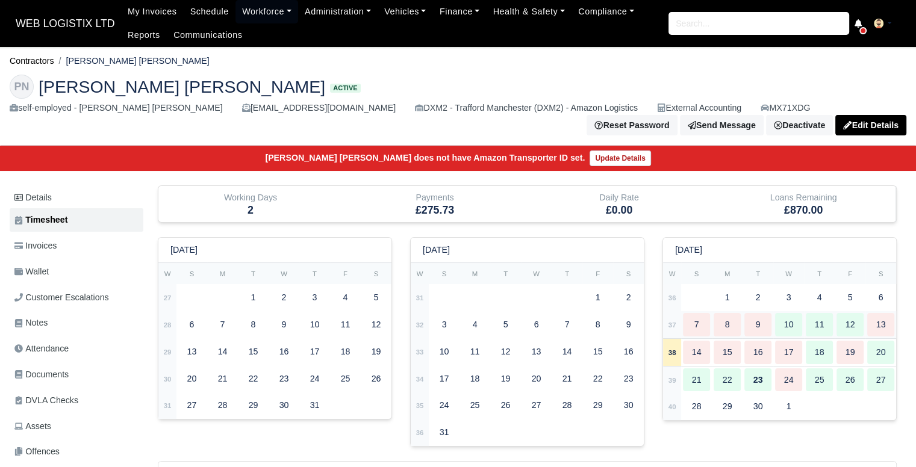
click at [832, 334] on div "11" at bounding box center [818, 324] width 27 height 23
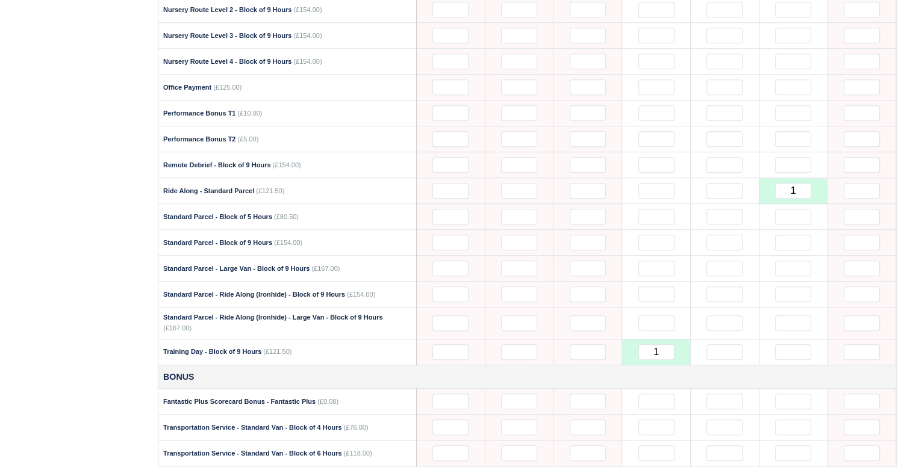
scroll to position [988, 0]
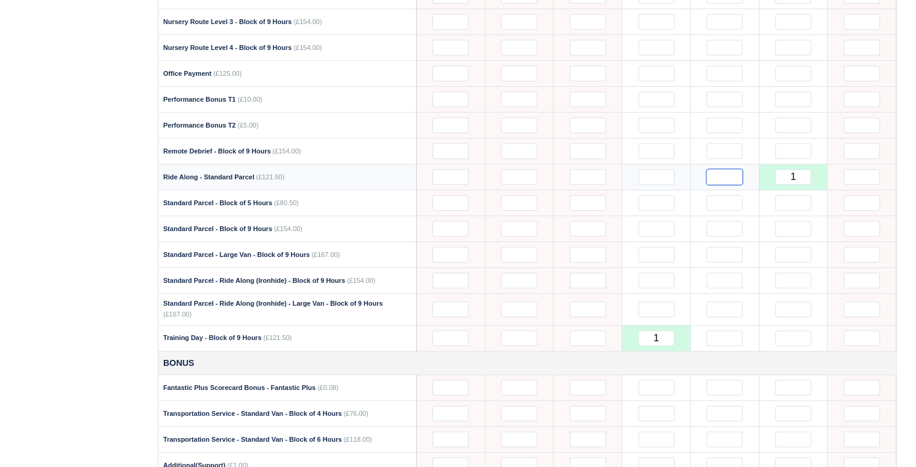
click at [730, 172] on input "text" at bounding box center [724, 177] width 36 height 16
click at [709, 113] on td at bounding box center [724, 126] width 69 height 26
click at [62, 103] on div "Details Timesheet Invoices Wallet Customer Escalations Notes Attendance Documen…" at bounding box center [79, 147] width 138 height 1901
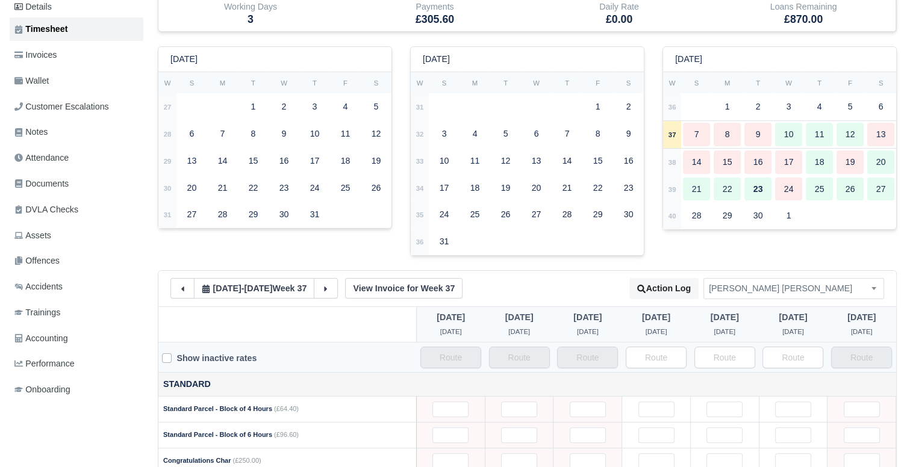
scroll to position [0, 0]
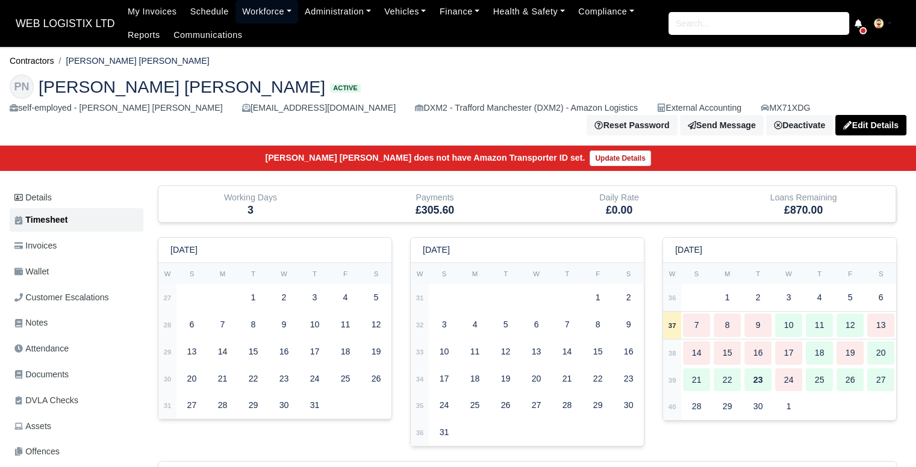
click at [256, 14] on link "Workforce" at bounding box center [266, 11] width 63 height 23
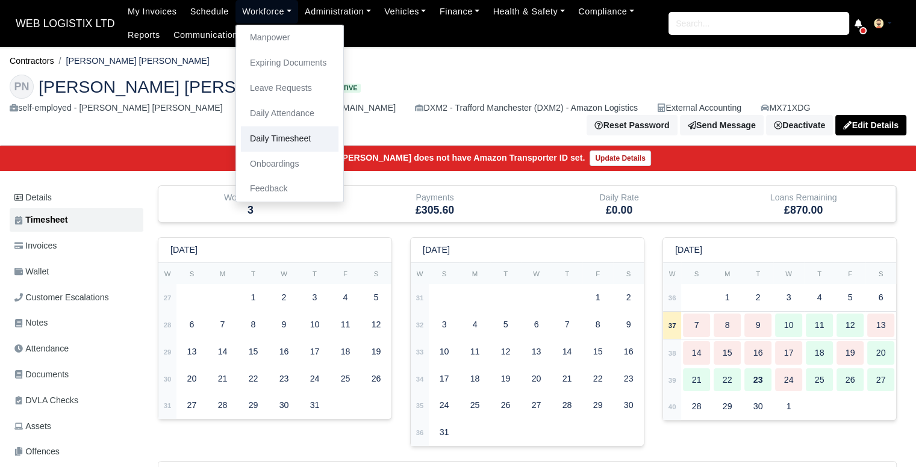
click at [276, 138] on link "Daily Timesheet" at bounding box center [290, 138] width 98 height 25
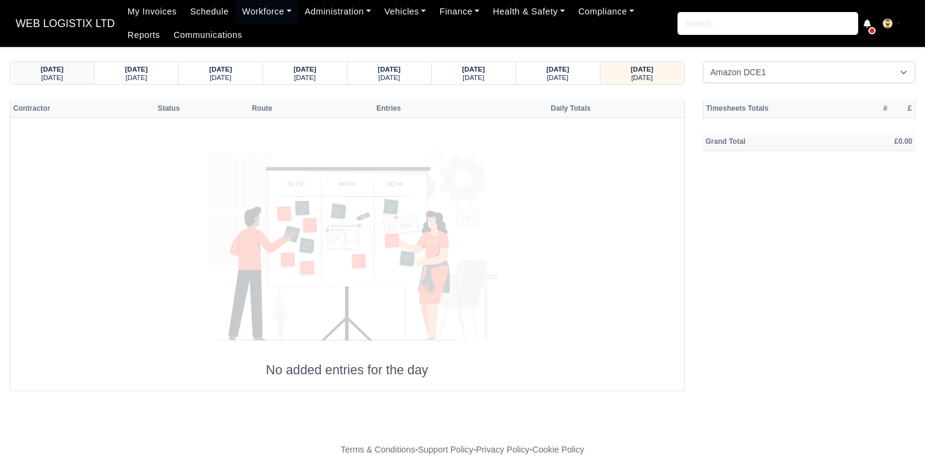
click at [55, 74] on small "[DATE]" at bounding box center [53, 77] width 22 height 7
click at [65, 76] on div "[DATE]" at bounding box center [52, 77] width 61 height 8
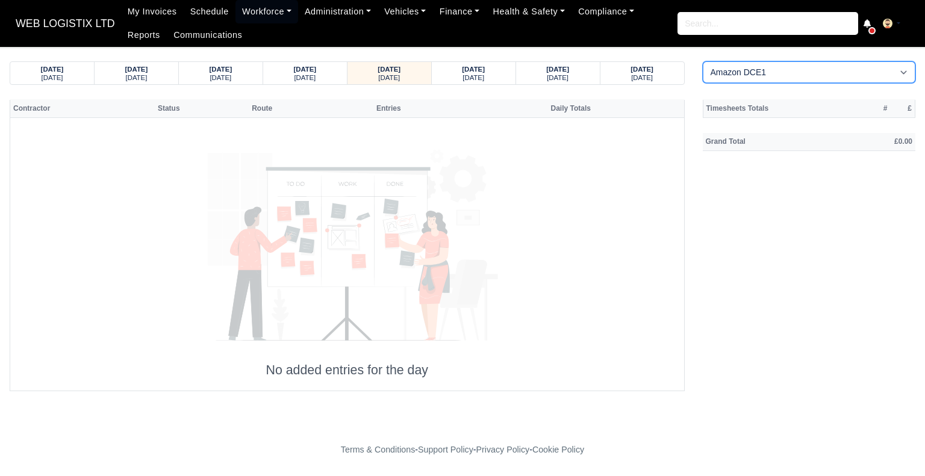
click at [751, 72] on select "Amazon DCE1 DWN2 - [GEOGRAPHIC_DATA] (DWN2) - Amazon Logistics (L34 7XL) DXM2 -…" at bounding box center [809, 72] width 213 height 22
select select "1"
click at [703, 61] on select "Amazon DCE1 DWN2 - [GEOGRAPHIC_DATA] (DWN2) - Amazon Logistics (L34 7XL) DXM2 -…" at bounding box center [809, 72] width 213 height 22
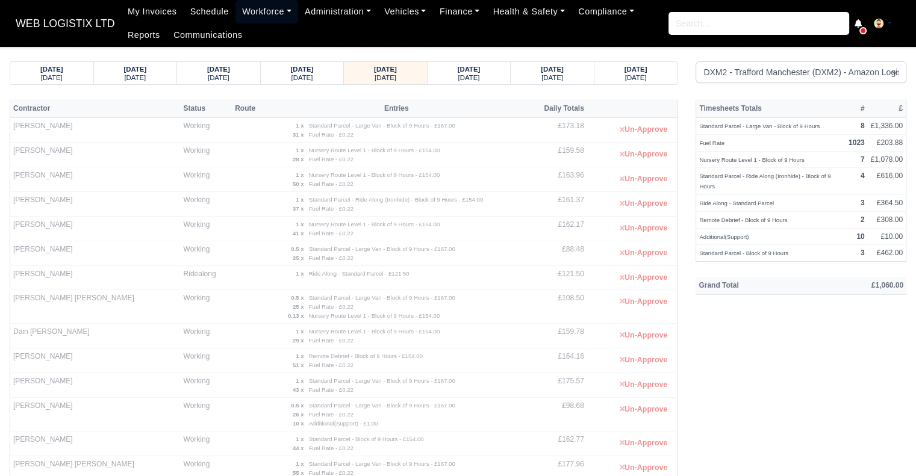
click at [246, 11] on link "Workforce" at bounding box center [266, 11] width 63 height 23
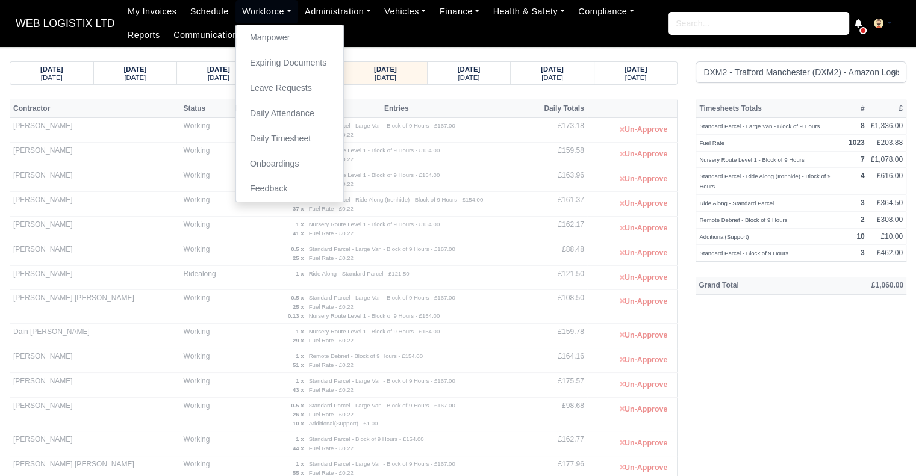
click at [337, 67] on div "[DATE] [DATE]" at bounding box center [303, 73] width 84 height 22
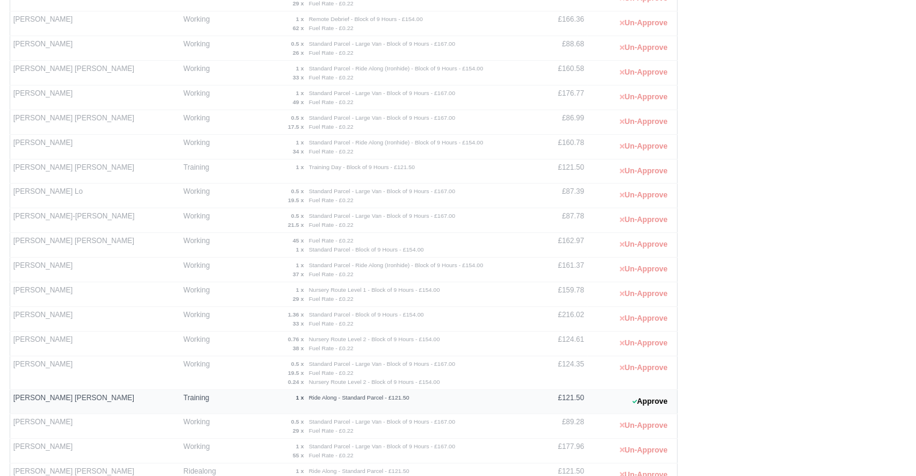
scroll to position [433, 0]
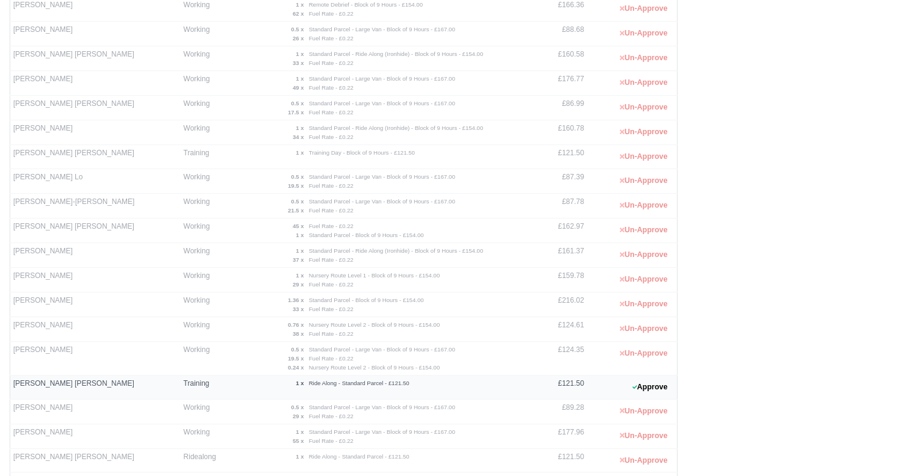
click at [801, 191] on div "Timesheets Totals # £ Training Day - Block of 9 Hours 2 £243.00 Standard Parcel…" at bounding box center [800, 131] width 229 height 931
click at [667, 382] on button "Approve" at bounding box center [649, 387] width 49 height 17
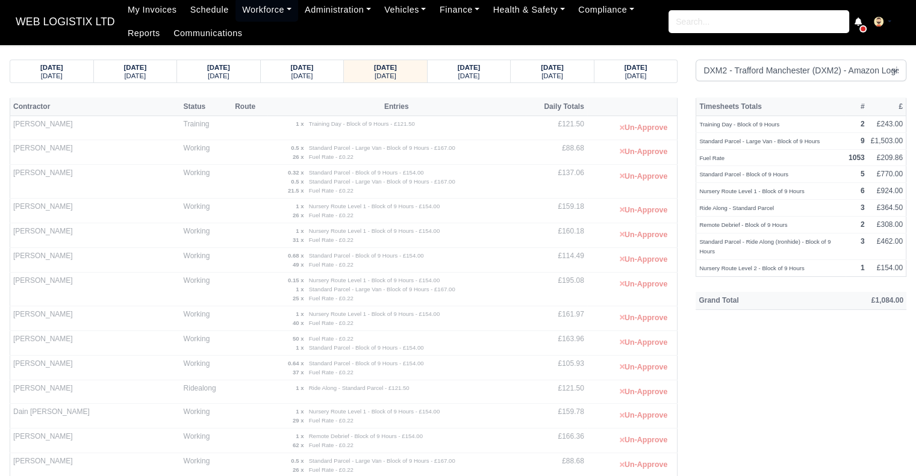
scroll to position [0, 0]
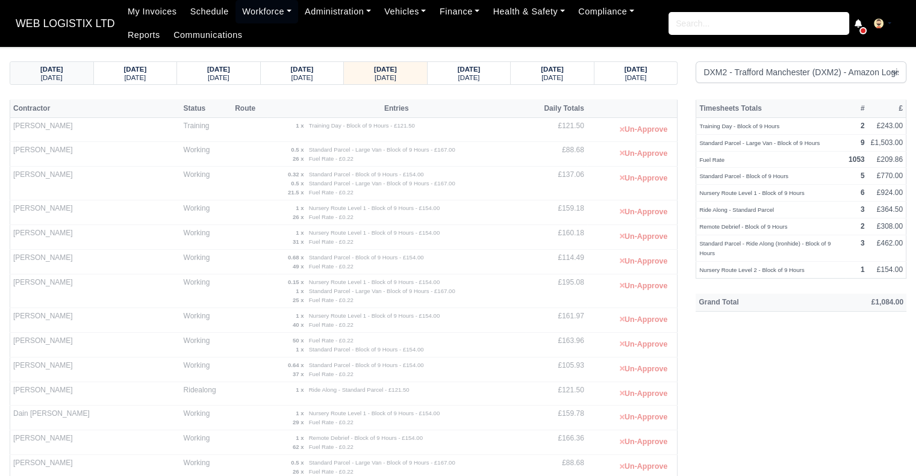
click at [55, 69] on strong "[DATE]" at bounding box center [51, 69] width 23 height 7
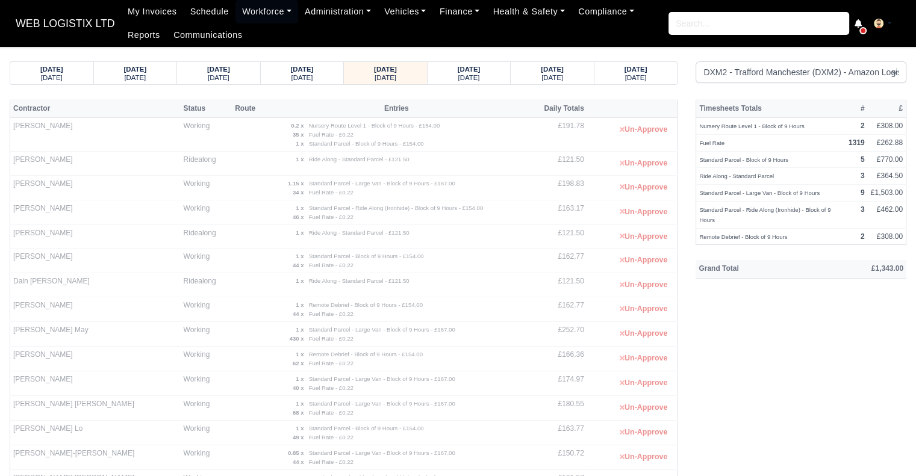
click at [69, 17] on span "WEB LOGISTIX LTD" at bounding box center [65, 23] width 111 height 24
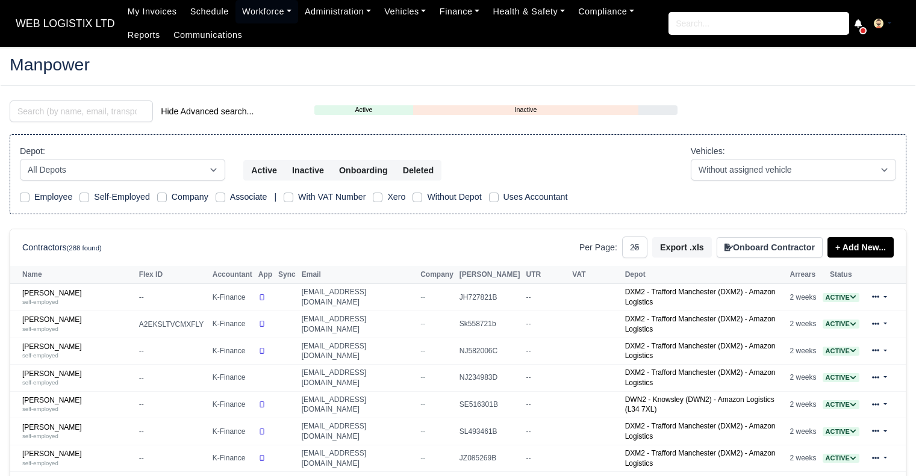
select select "25"
click at [93, 108] on input "search" at bounding box center [81, 112] width 143 height 22
type input "t"
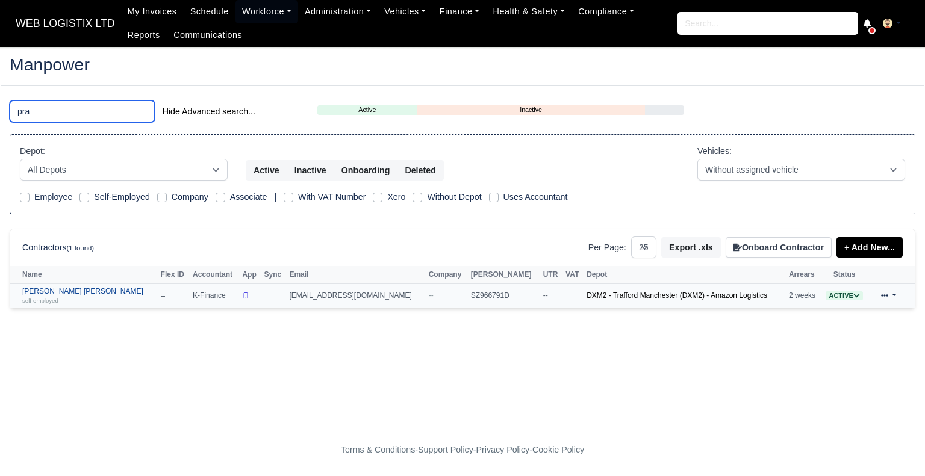
type input "pra"
click at [64, 296] on div "self-employed" at bounding box center [88, 300] width 132 height 8
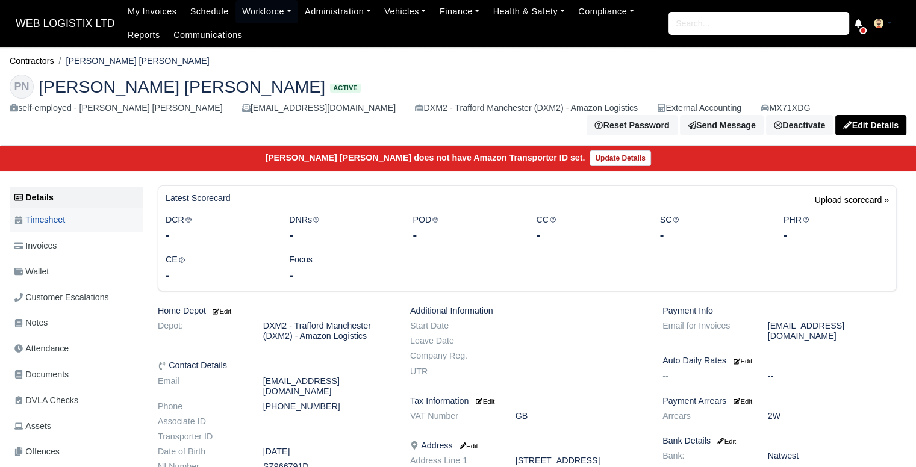
click at [51, 219] on span "Timesheet" at bounding box center [39, 220] width 51 height 14
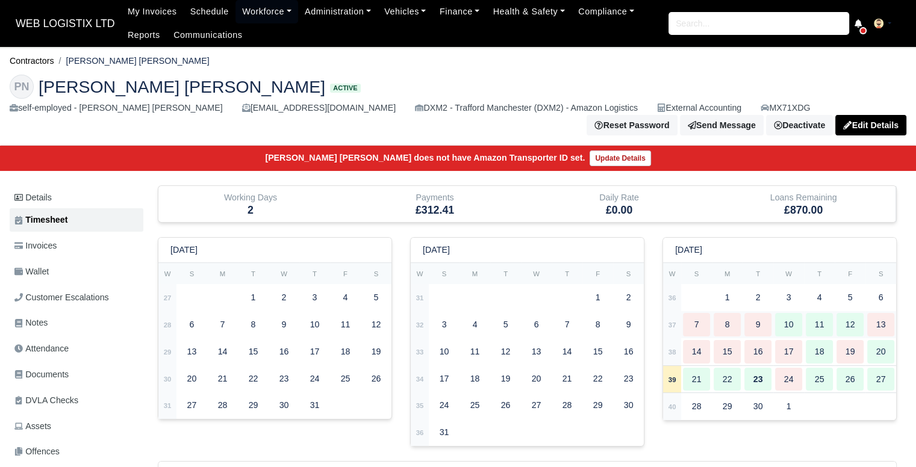
click at [857, 323] on div "12" at bounding box center [849, 324] width 27 height 23
click at [850, 323] on div "12" at bounding box center [849, 324] width 27 height 23
click at [826, 324] on div "11" at bounding box center [818, 324] width 27 height 23
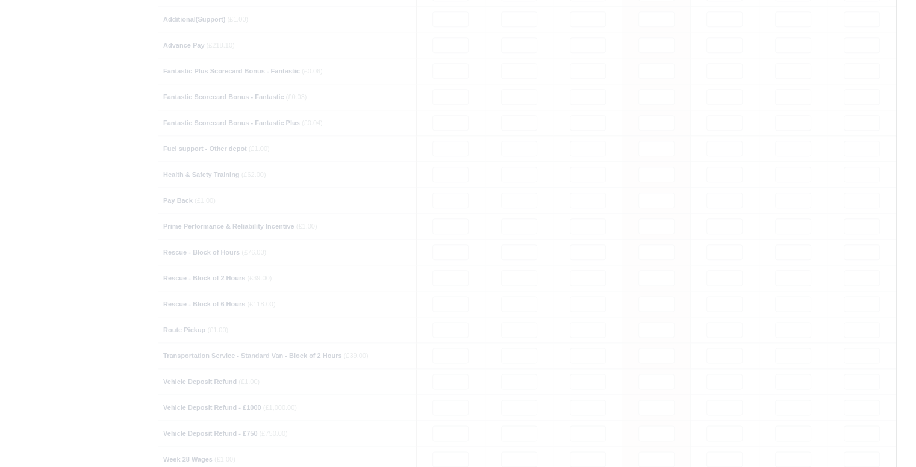
type input "1"
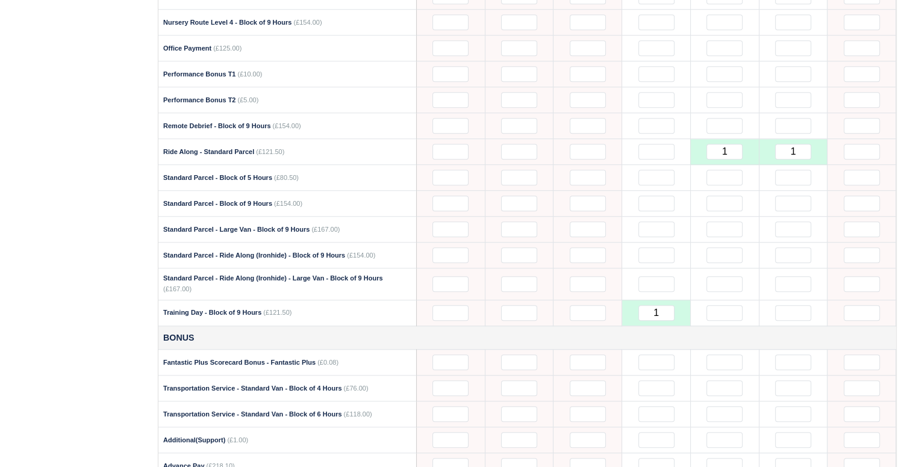
scroll to position [1047, 0]
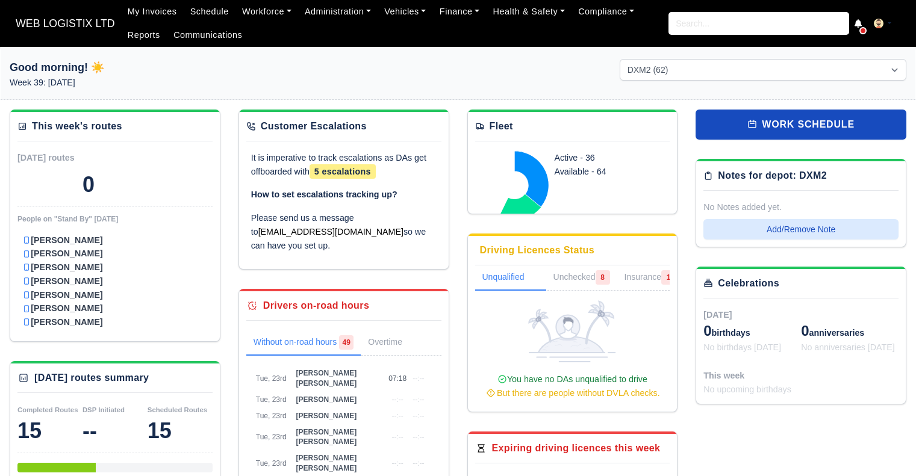
select select "1"
click at [79, 13] on span "WEB LOGISTIX LTD" at bounding box center [65, 23] width 111 height 24
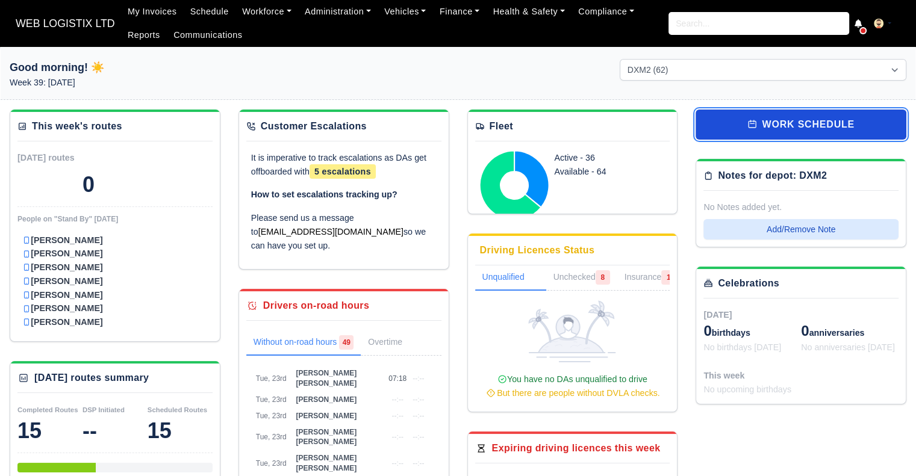
click at [737, 117] on link "work schedule" at bounding box center [800, 125] width 211 height 30
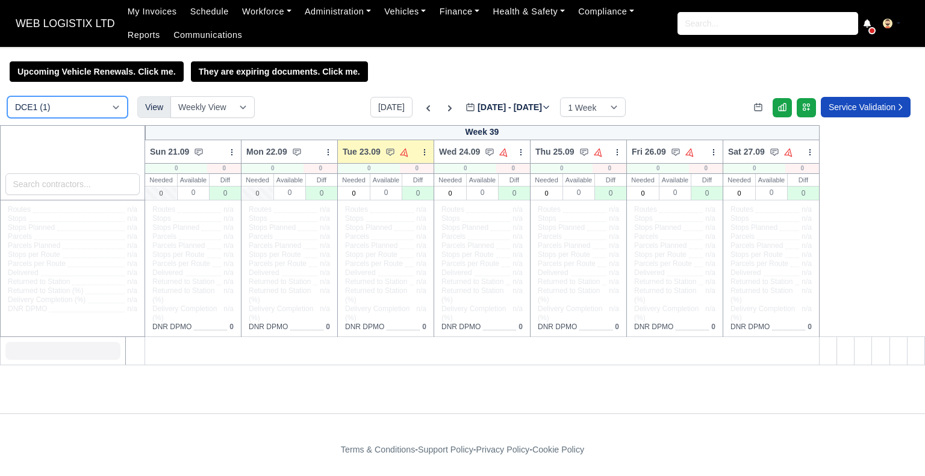
click at [26, 102] on select "DCE1 (1) DWN2 (44) DXM2 (62)" at bounding box center [67, 107] width 120 height 22
select select "1"
click at [7, 98] on select "DCE1 (1) DWN2 (44) DXM2 (62)" at bounding box center [67, 107] width 120 height 22
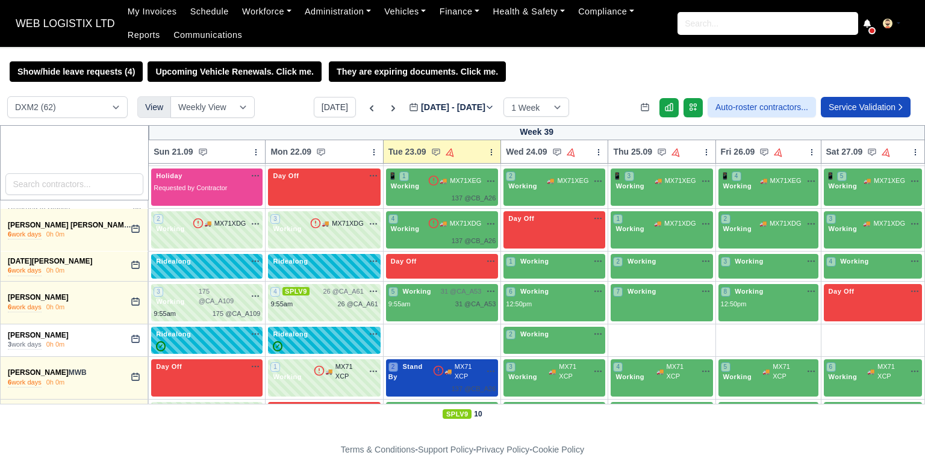
scroll to position [2272, 0]
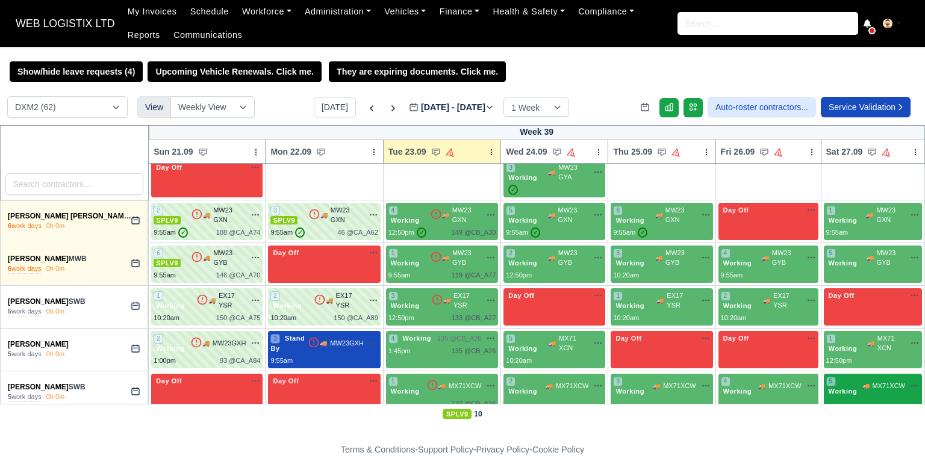
drag, startPoint x: 2, startPoint y: 349, endPoint x: 896, endPoint y: 380, distance: 894.5
copy tbody "Lore Ipsumd SIT 0 amet cons 2a 9e 0 Seddoei 🚚 TE38 INC ✓ Utl Etd Magnaaliq 7 En…"
